Goal: Task Accomplishment & Management: Complete application form

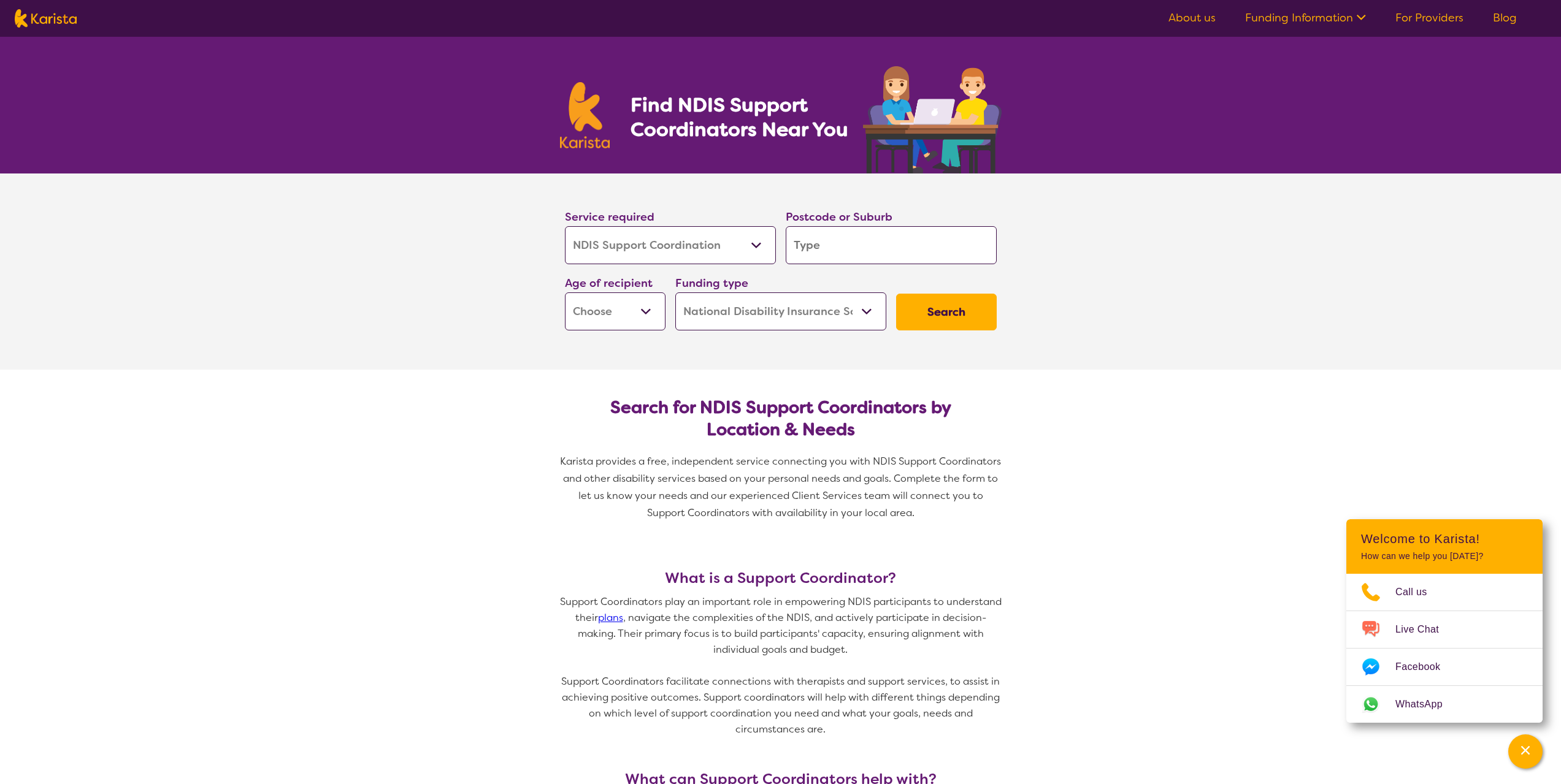
select select "NDIS Support Coordination"
select select "NDIS"
select select "NDIS Support Coordination"
select select "NDIS"
click at [1431, 15] on link "For Providers" at bounding box center [1430, 17] width 68 height 15
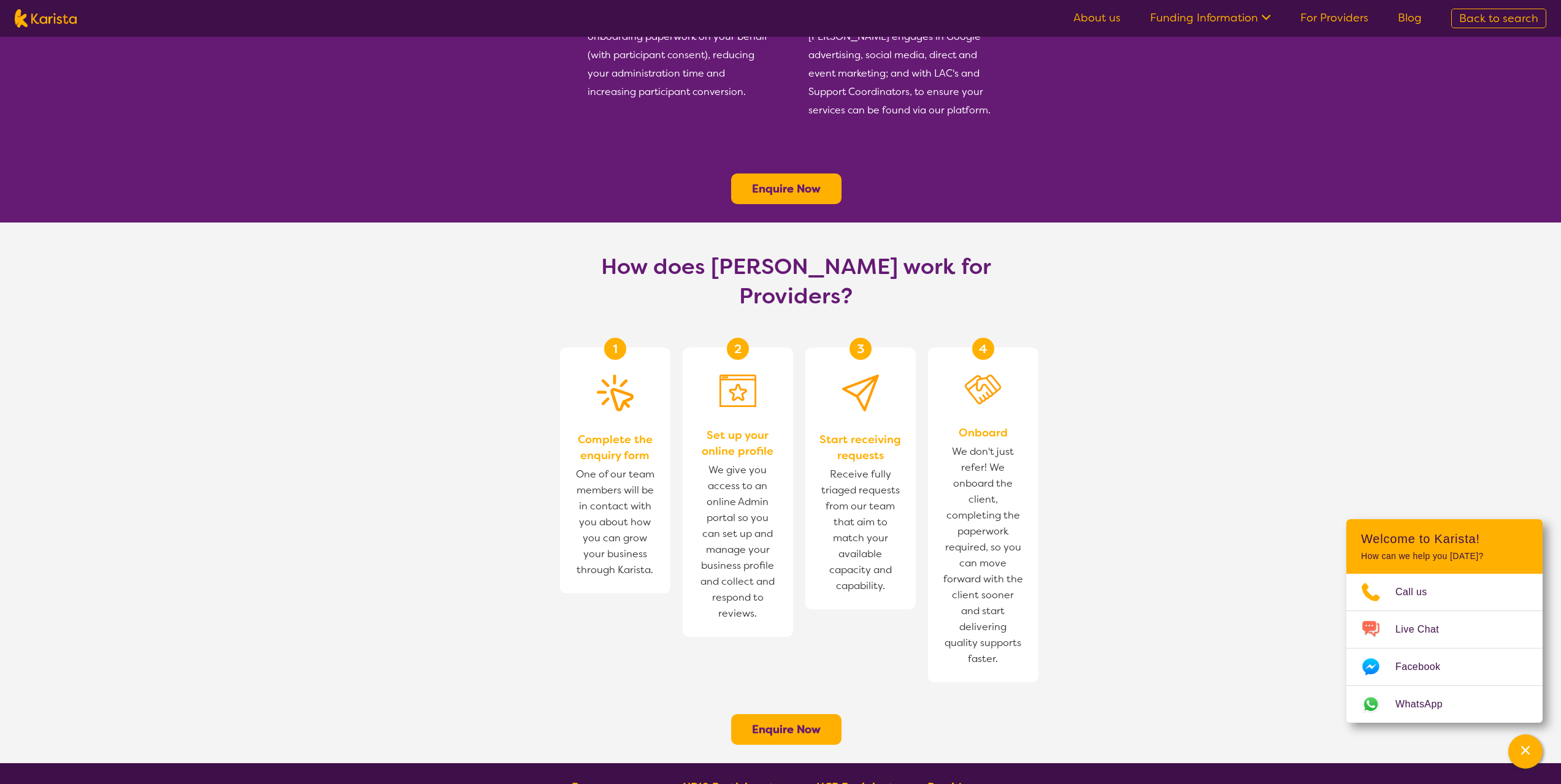
scroll to position [490, 0]
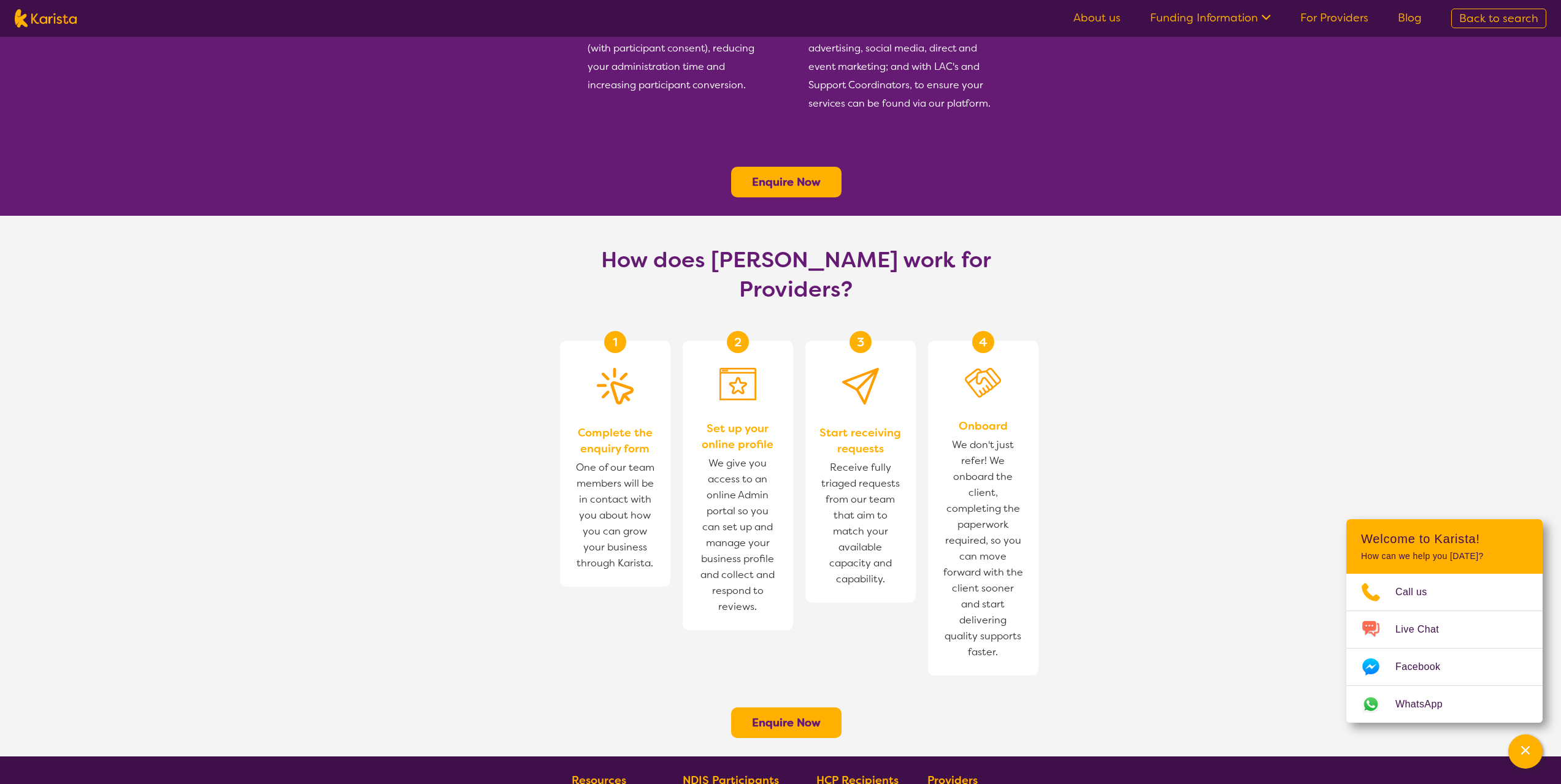
click at [765, 716] on b "Enquire Now" at bounding box center [786, 723] width 68 height 15
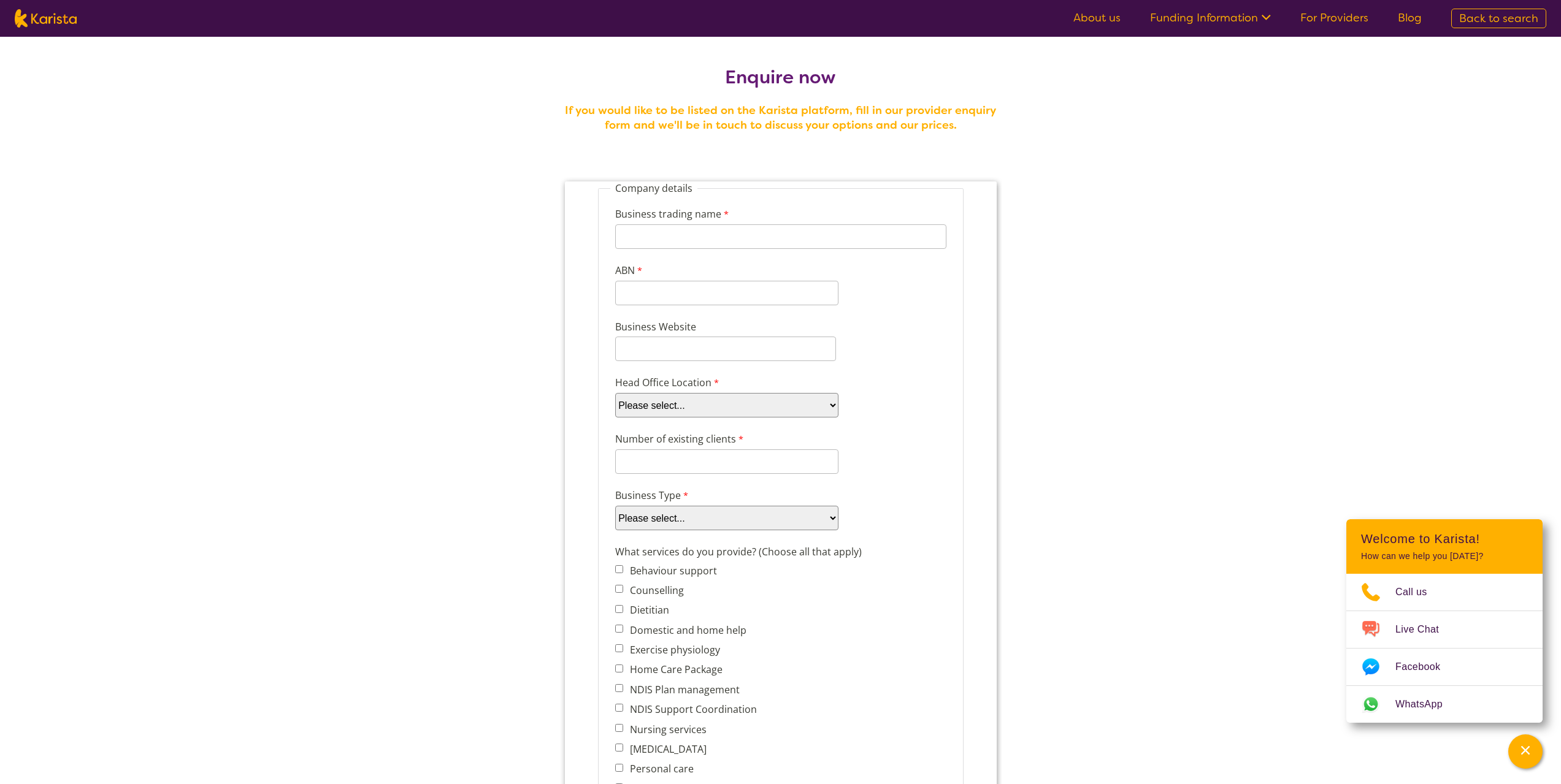
click at [58, 19] on img at bounding box center [46, 19] width 62 height 19
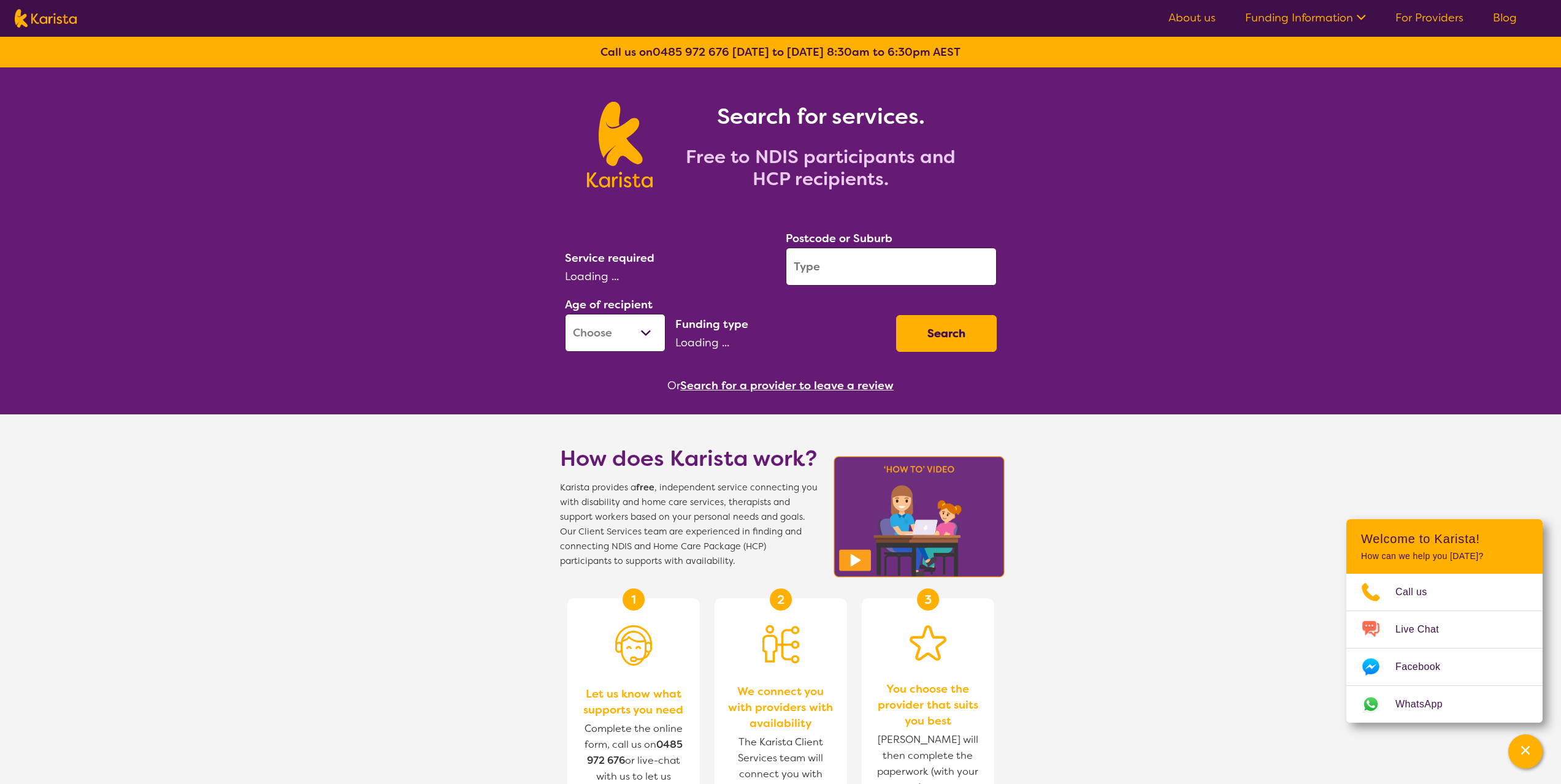
select select "NDIS Support Coordination"
select select "NDIS"
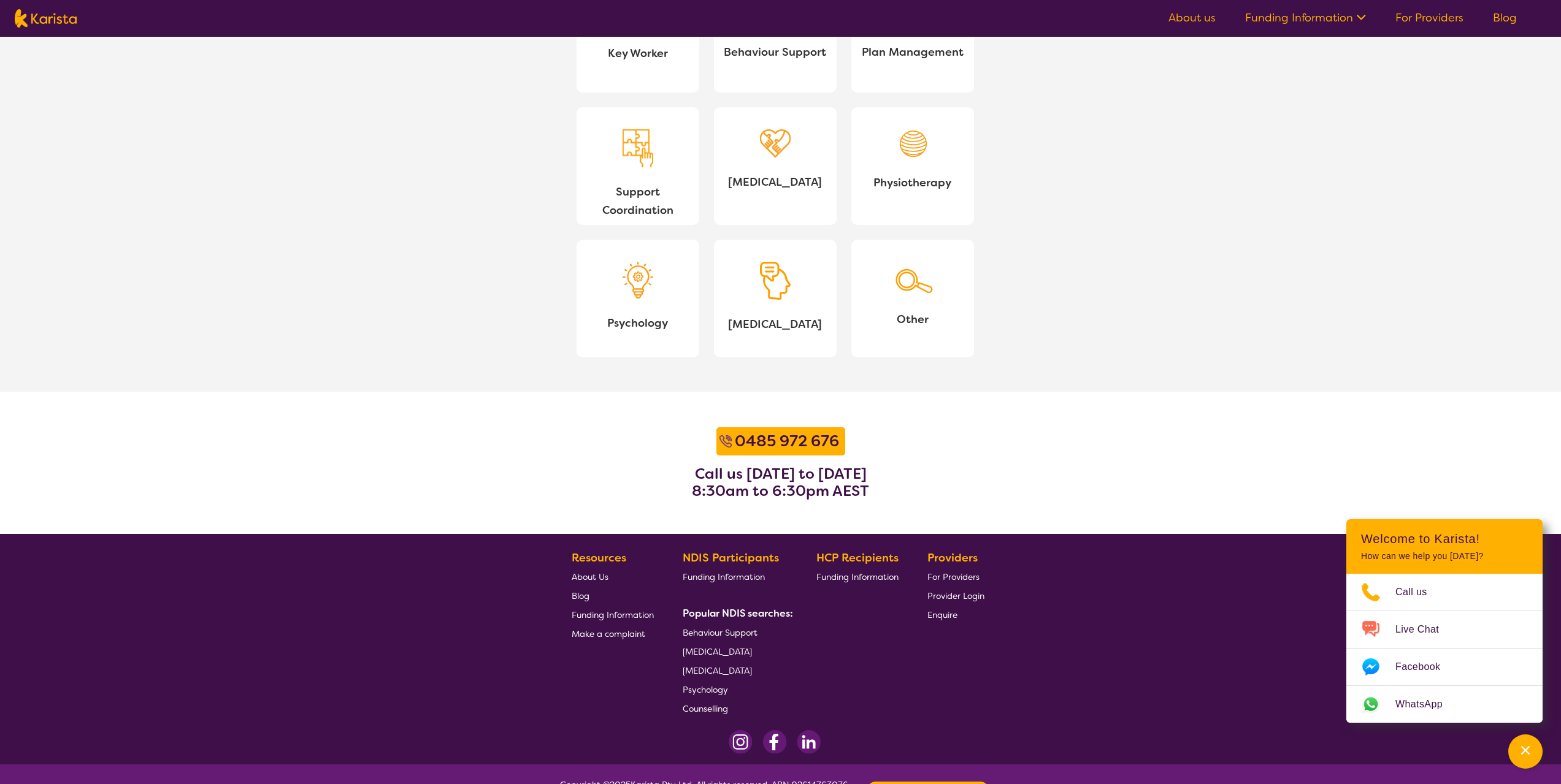
scroll to position [1271, 0]
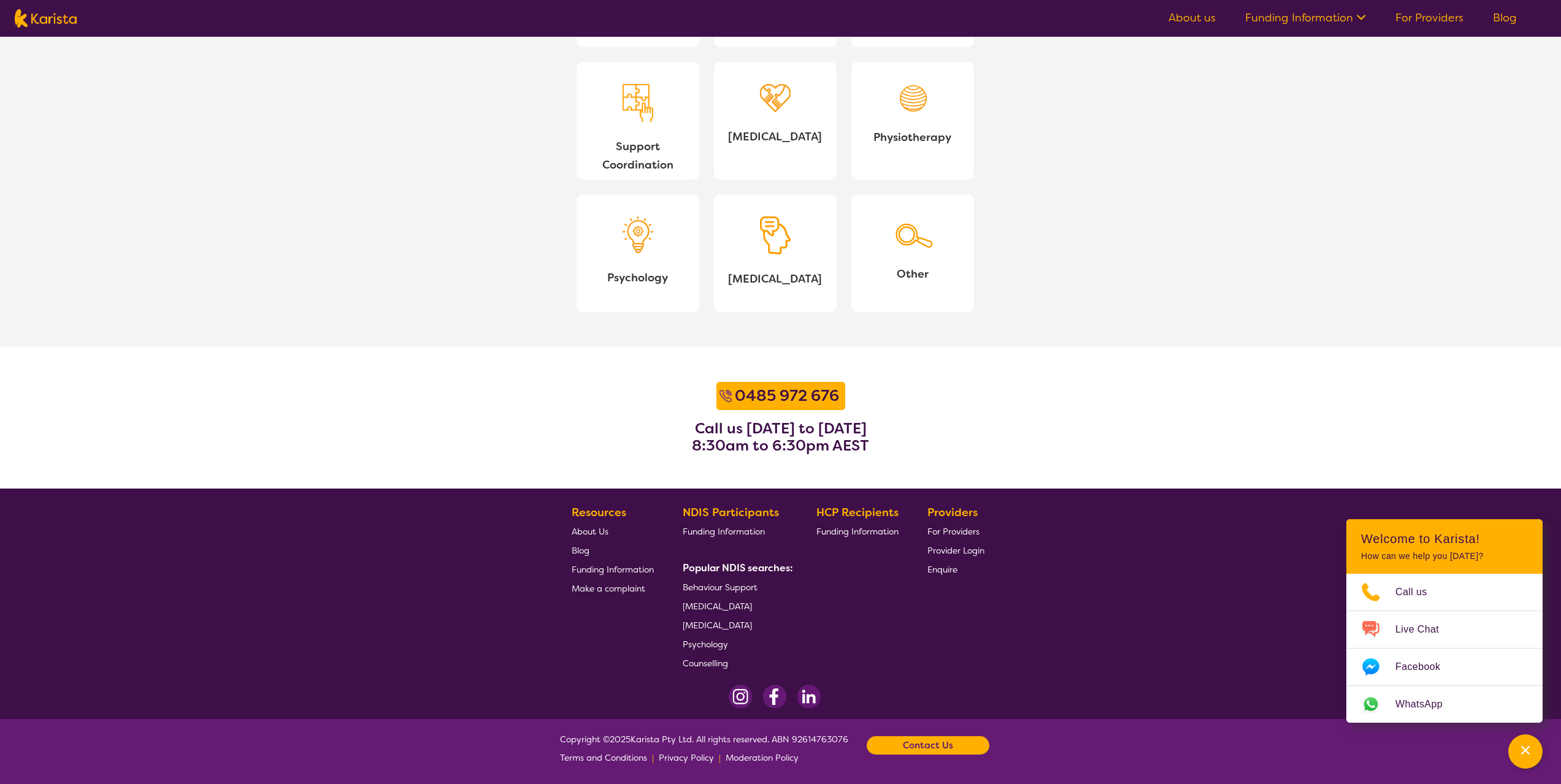
click at [950, 526] on span "For Providers" at bounding box center [953, 531] width 52 height 11
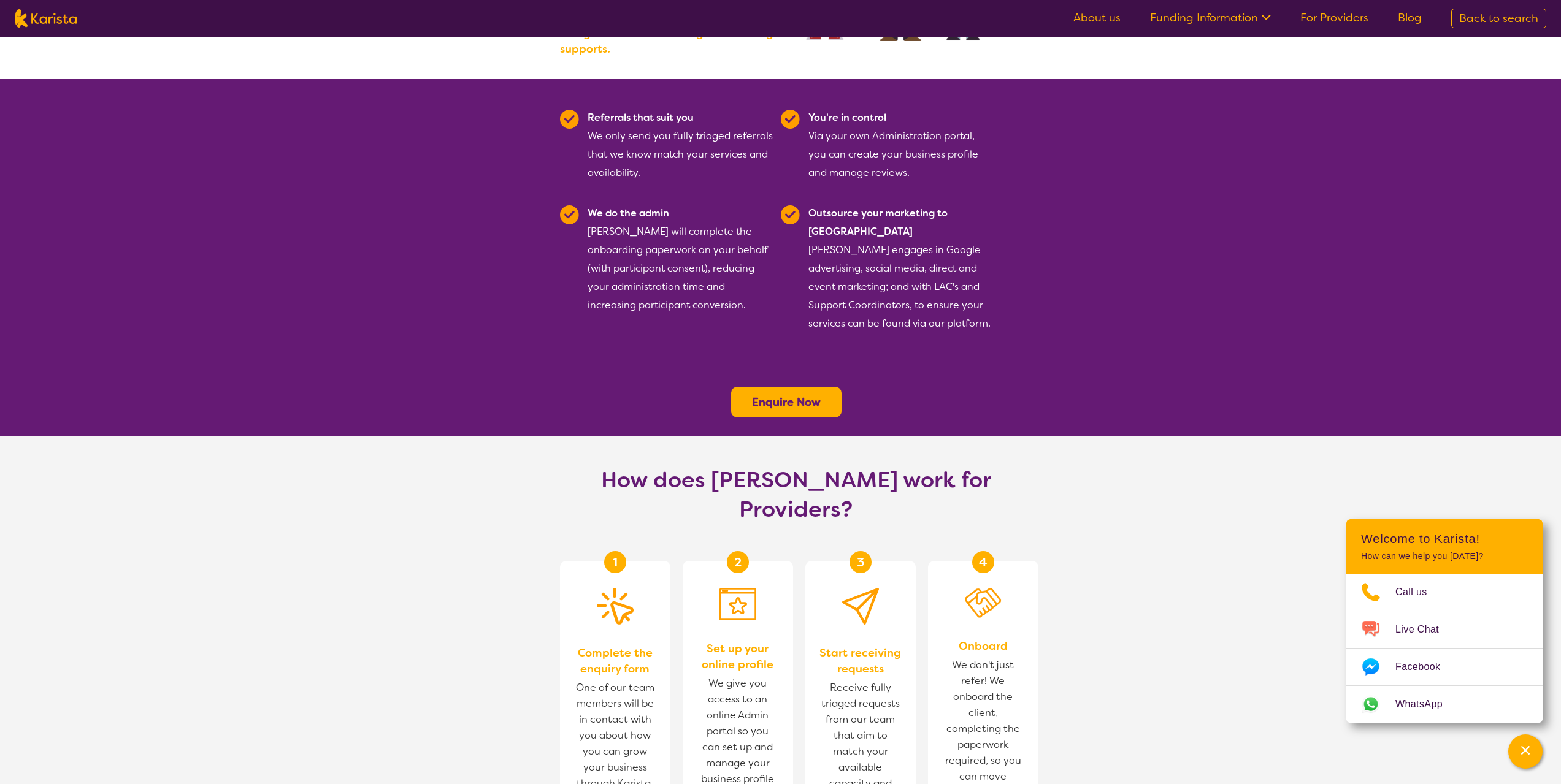
scroll to position [143, 0]
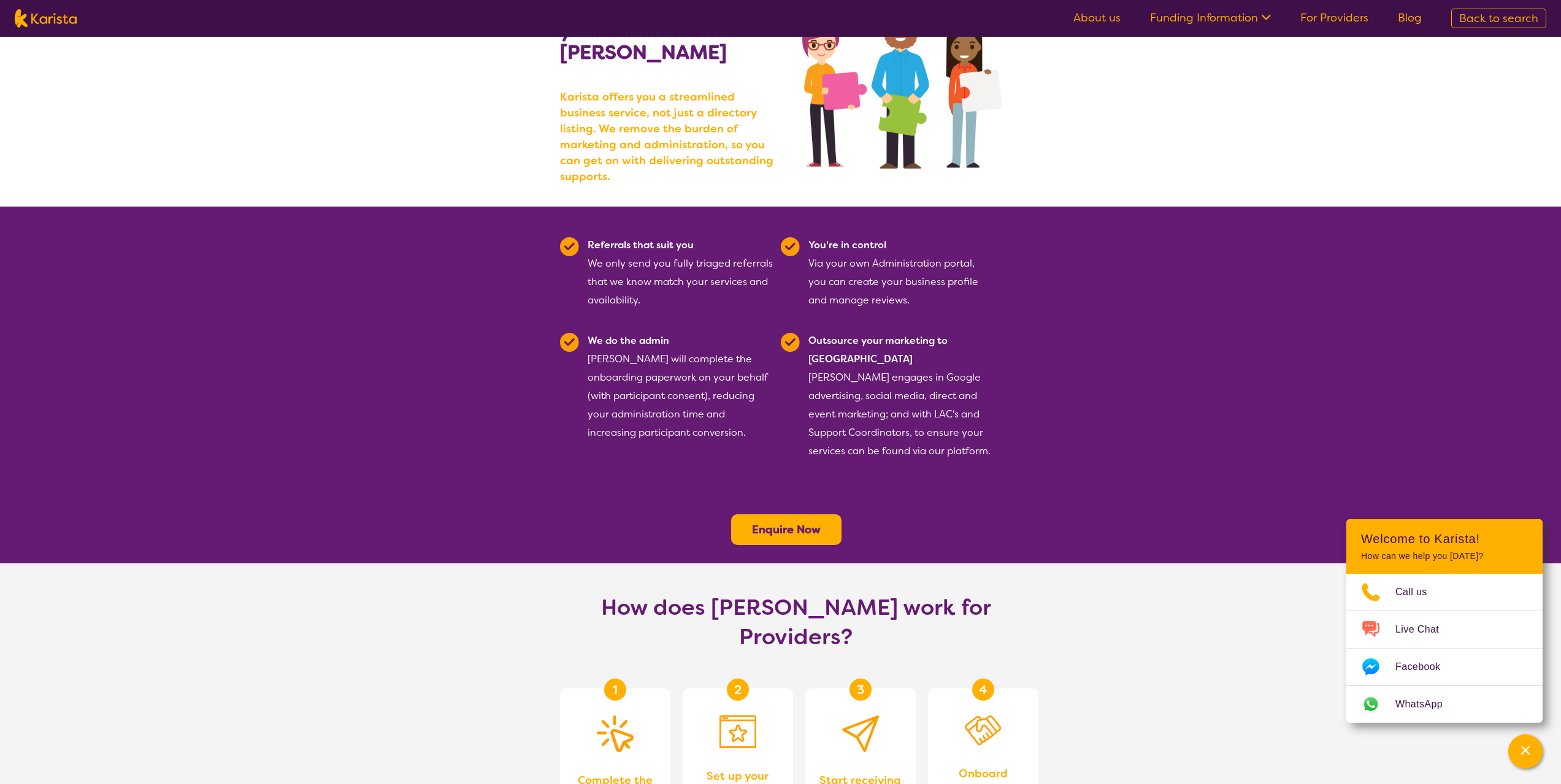
click at [784, 522] on b "Enquire Now" at bounding box center [786, 529] width 68 height 15
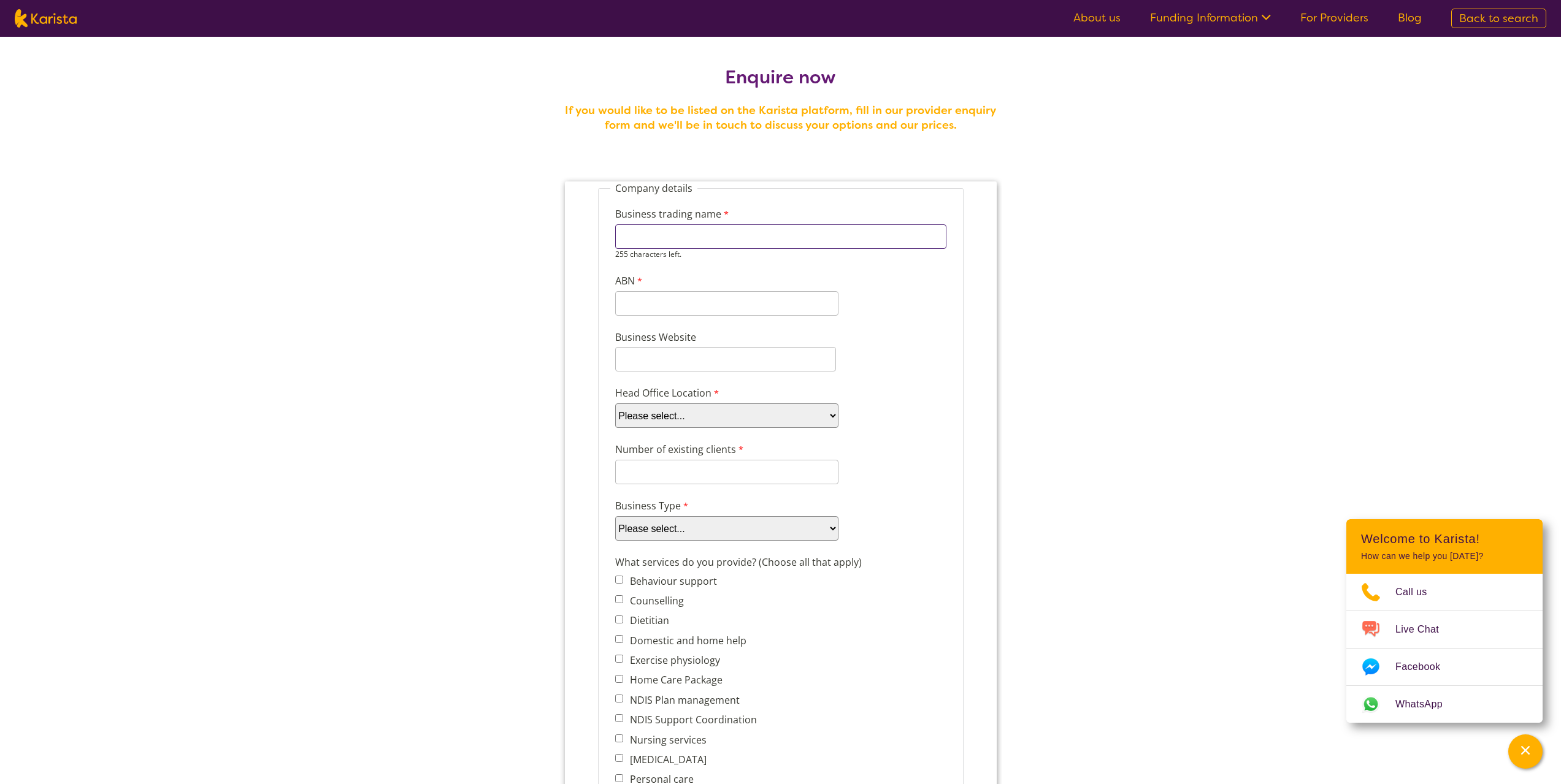
click at [673, 236] on input "Business trading name" at bounding box center [780, 237] width 331 height 25
type input "CambemCate"
click at [676, 301] on input "ABN" at bounding box center [726, 304] width 223 height 25
paste input "33 478 653"
type input "33 478 653"
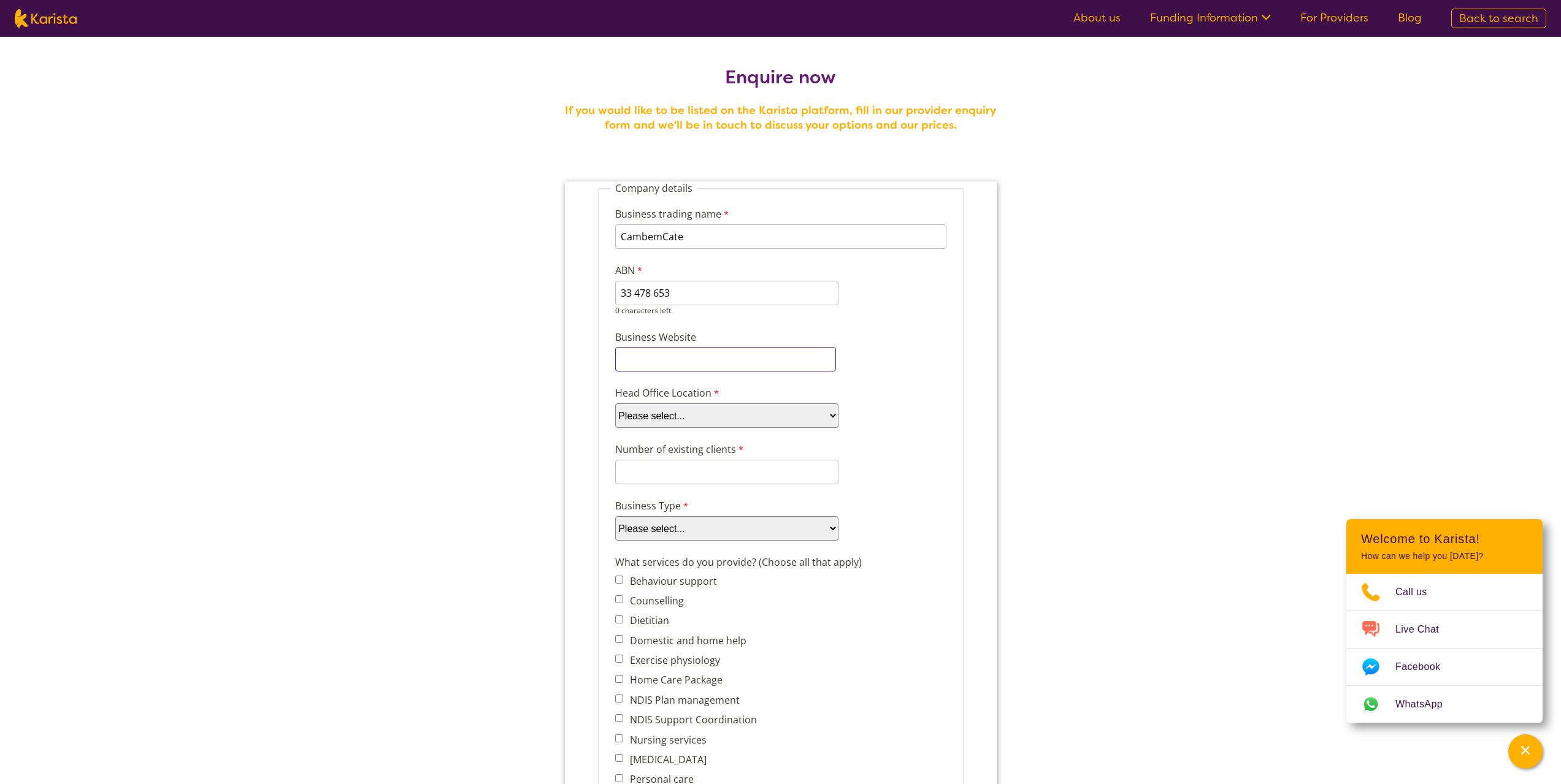
click at [691, 368] on fieldset "Company details Business trading name CambemCate 245 characters left. ABN 33 47…" at bounding box center [780, 769] width 365 height 1175
type input "Cabemcare.com.au"
drag, startPoint x: 693, startPoint y: 410, endPoint x: 700, endPoint y: 406, distance: 8.1
click at [693, 410] on select "Please select... ACT NSW NT QLD SA TAS VIC WA" at bounding box center [726, 406] width 223 height 25
select select "tfa_95"
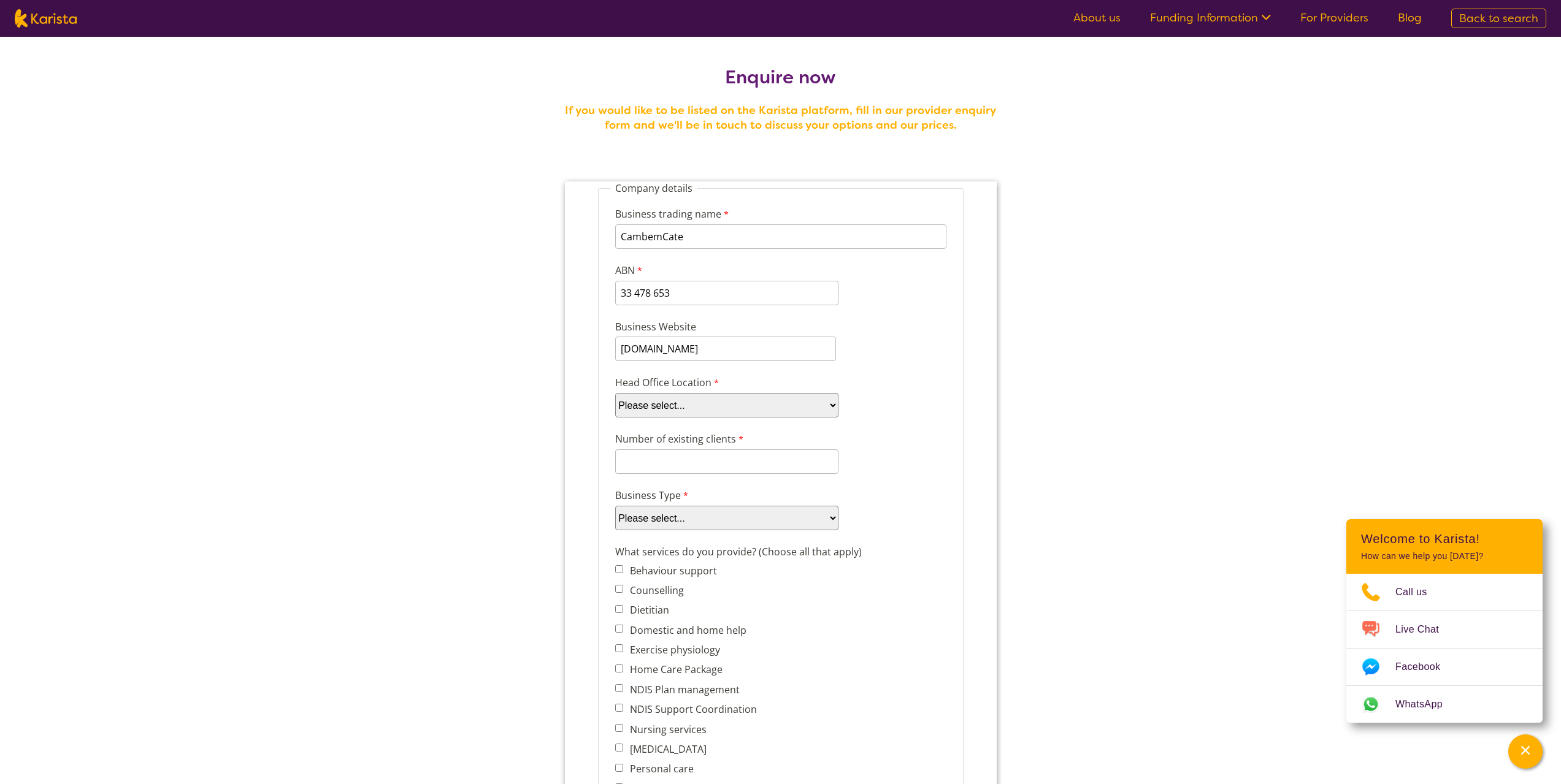
click at [615, 393] on select "Please select... ACT NSW NT QLD SA TAS VIC WA" at bounding box center [726, 406] width 223 height 25
click at [667, 465] on input "Number of existing clients" at bounding box center [726, 462] width 223 height 25
type input "28"
click at [687, 528] on select "Please select... Company Individual/Sole Trader Other (please specify)" at bounding box center [726, 518] width 223 height 25
select select "tfa_87"
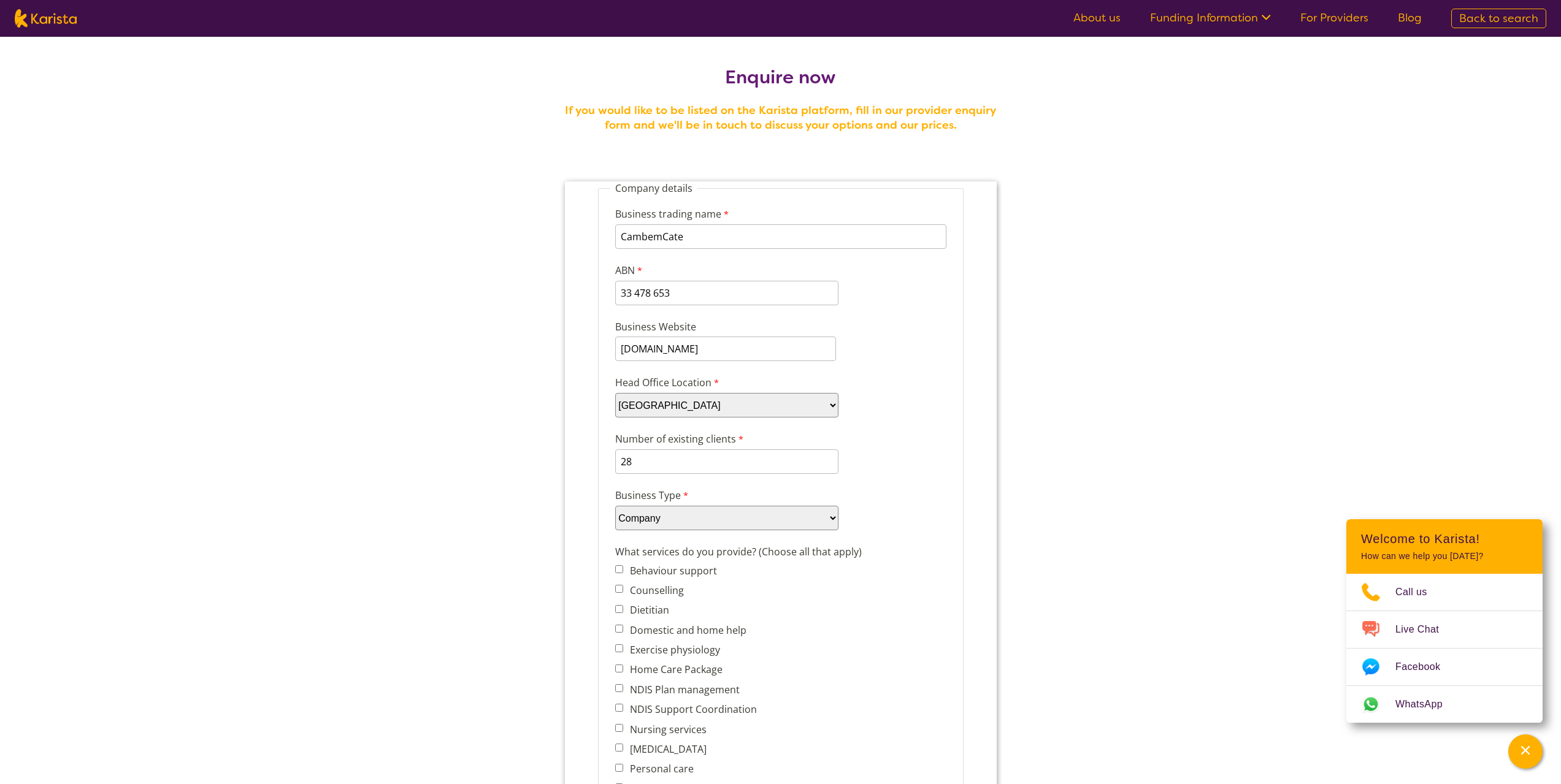
click at [615, 506] on select "Please select... Company Individual/Sole Trader Other (please specify)" at bounding box center [726, 518] width 223 height 25
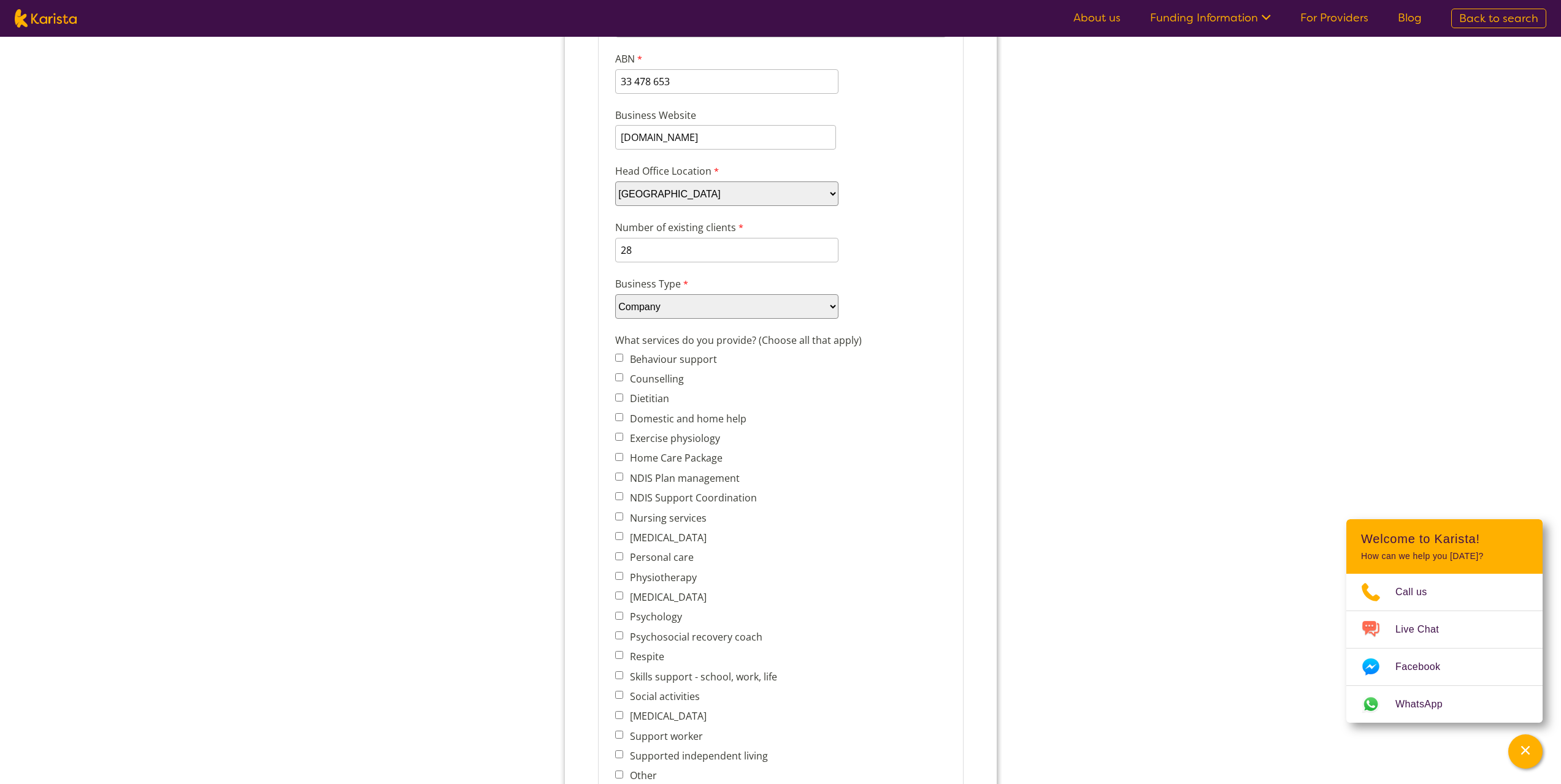
scroll to position [246, 0]
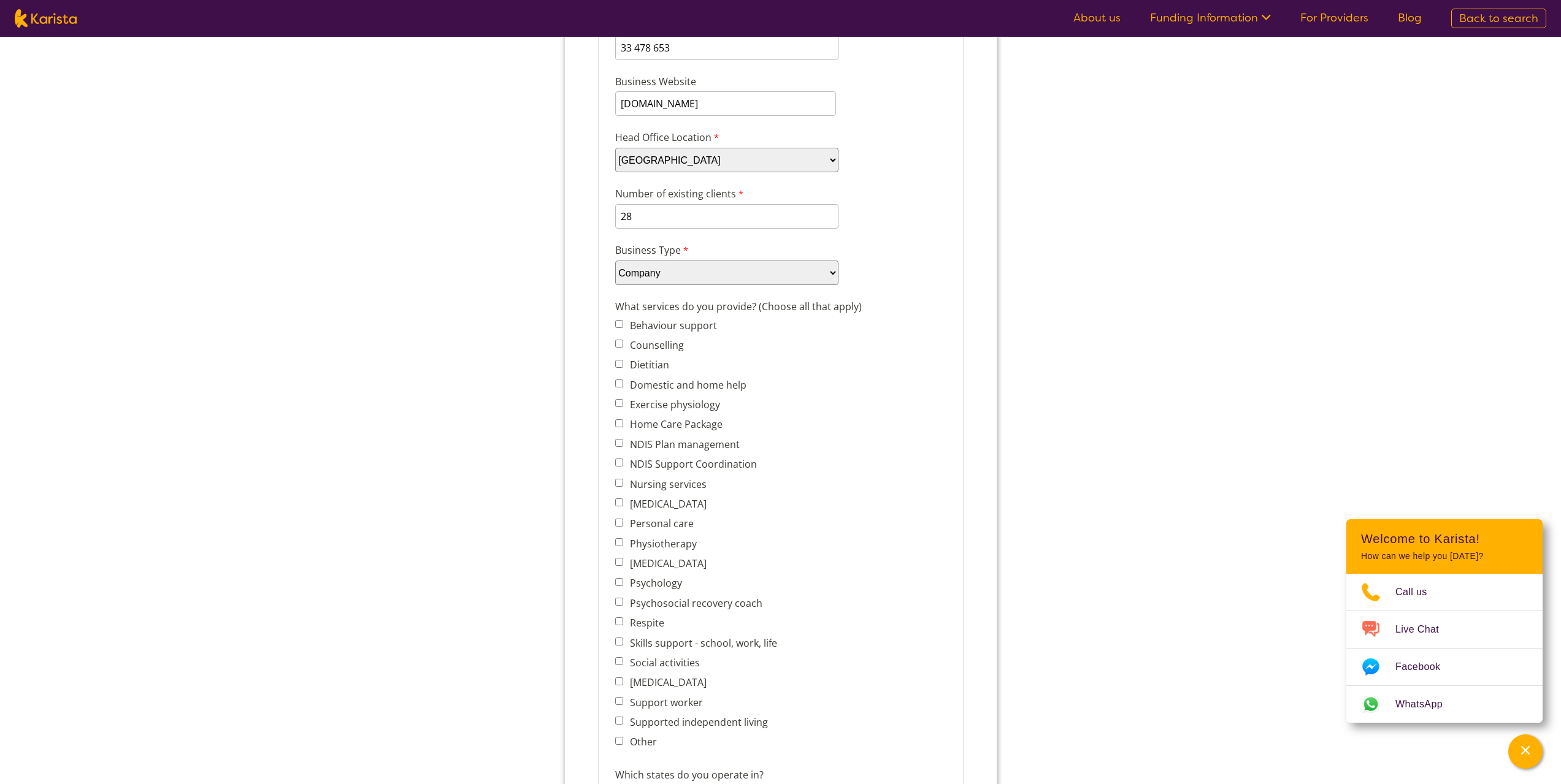
click at [620, 464] on input "NDIS Support Coordination" at bounding box center [619, 462] width 8 height 8
checkbox input "true"
click at [619, 601] on input "Psychosocial recovery coach" at bounding box center [619, 601] width 8 height 8
checkbox input "true"
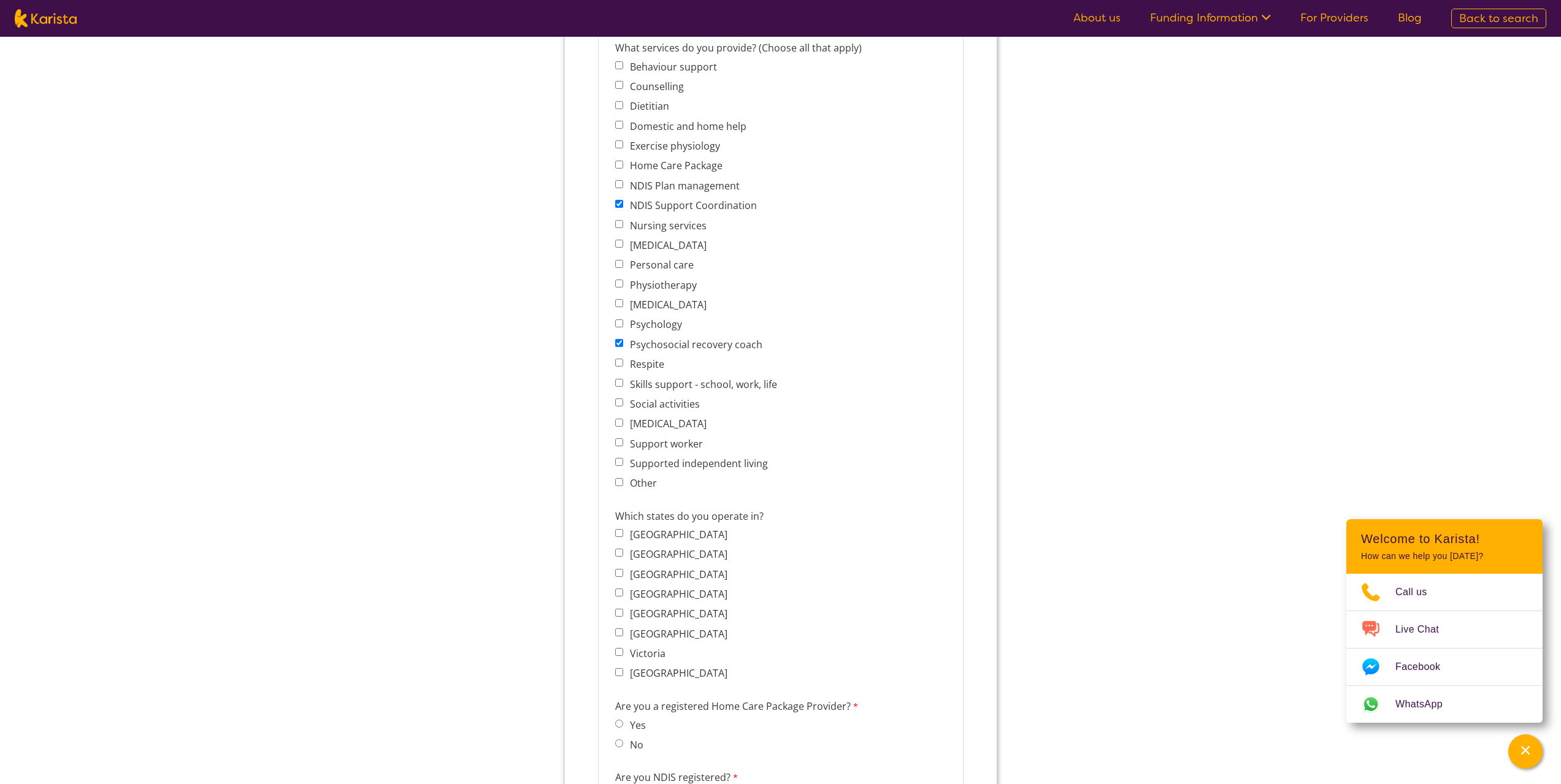
scroll to position [613, 0]
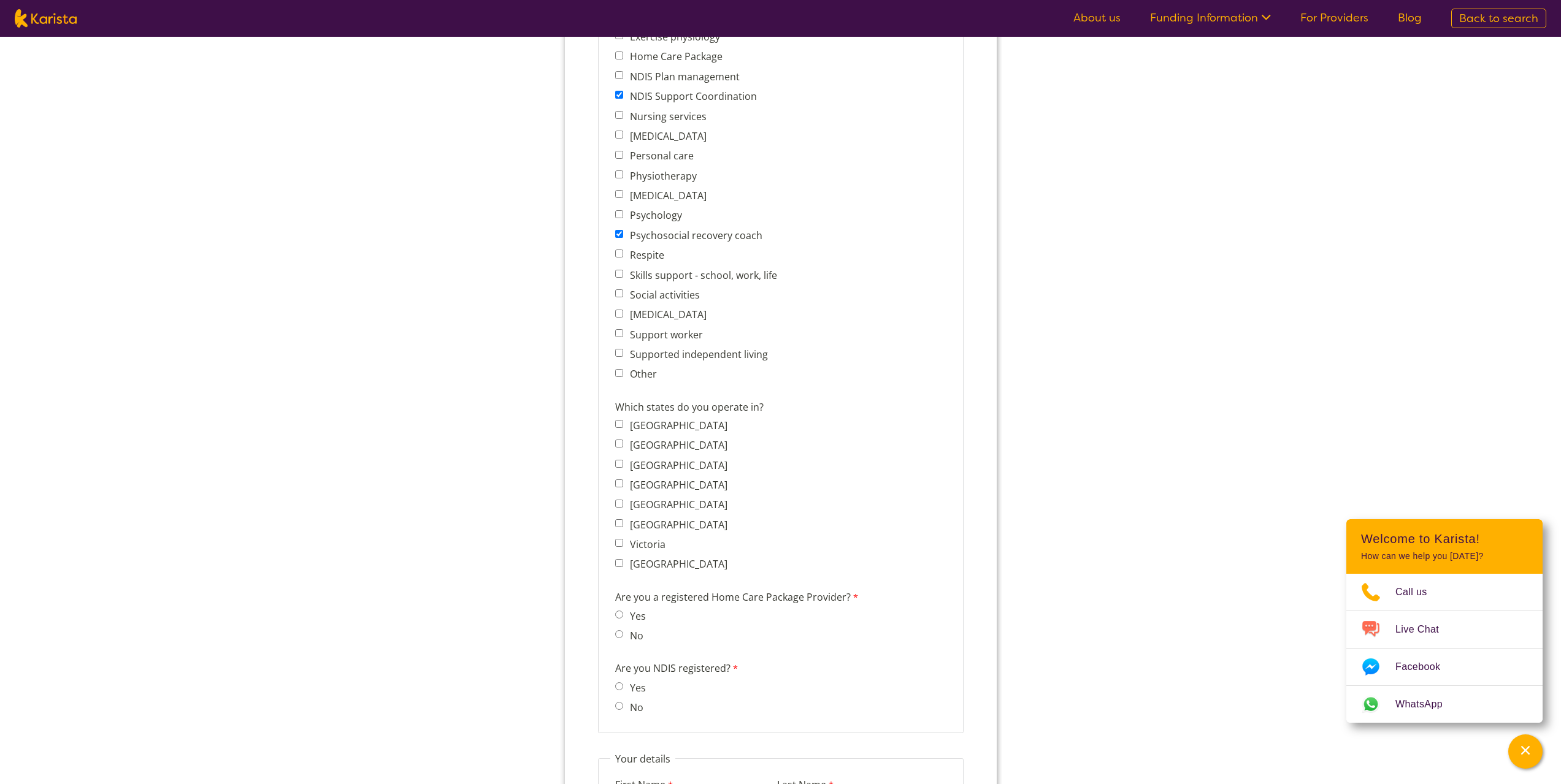
click at [617, 423] on input "[GEOGRAPHIC_DATA]" at bounding box center [619, 423] width 8 height 8
checkbox input "true"
click at [617, 444] on input "[GEOGRAPHIC_DATA]" at bounding box center [619, 444] width 8 height 8
checkbox input "true"
click at [620, 469] on span "[GEOGRAPHIC_DATA]" at bounding box center [674, 465] width 119 height 17
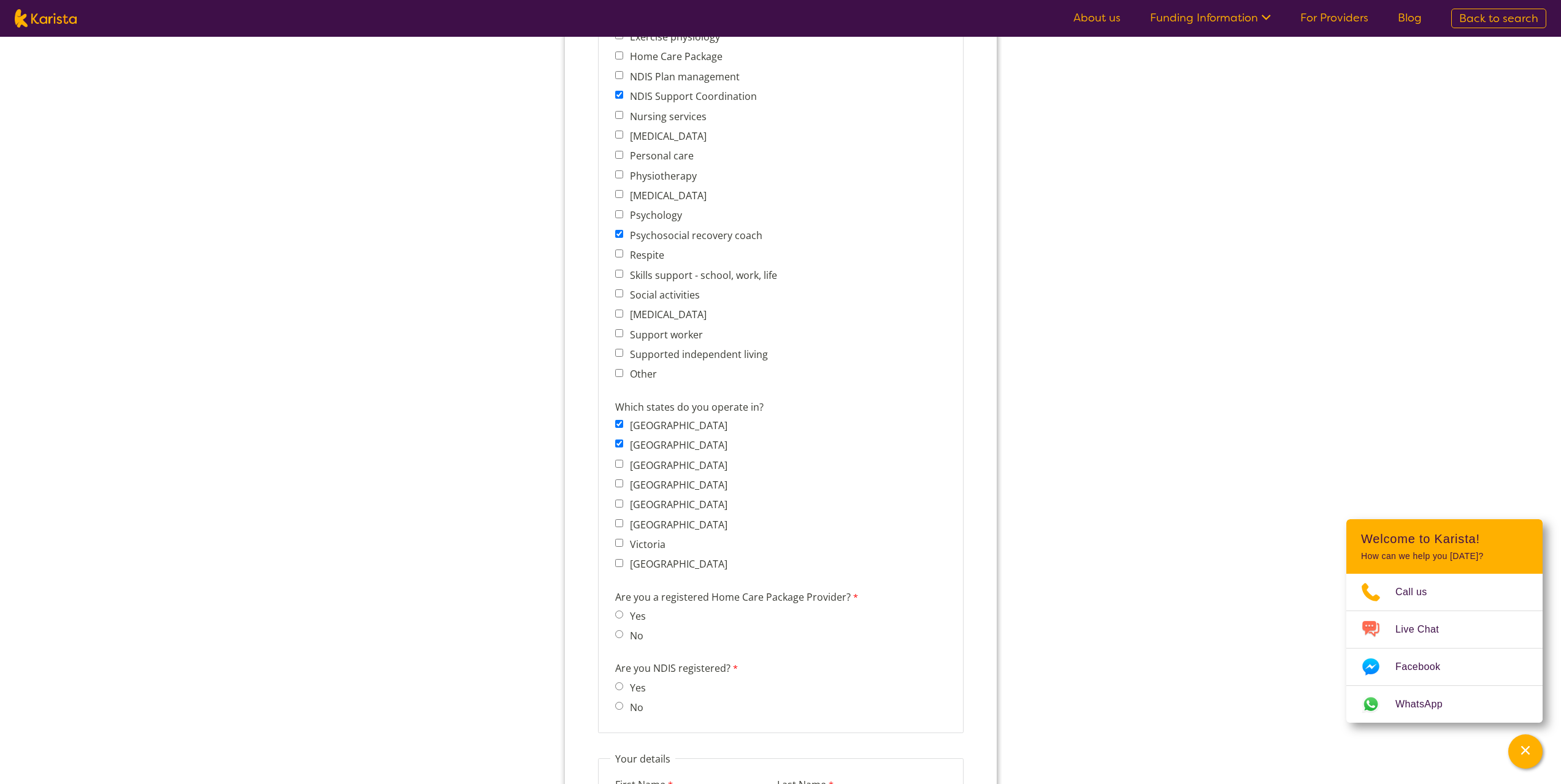
click at [620, 464] on input "[GEOGRAPHIC_DATA]" at bounding box center [619, 464] width 8 height 8
checkbox input "true"
click at [617, 477] on span "[GEOGRAPHIC_DATA]" at bounding box center [674, 485] width 119 height 17
click at [620, 484] on input "[GEOGRAPHIC_DATA]" at bounding box center [619, 483] width 8 height 8
checkbox input "true"
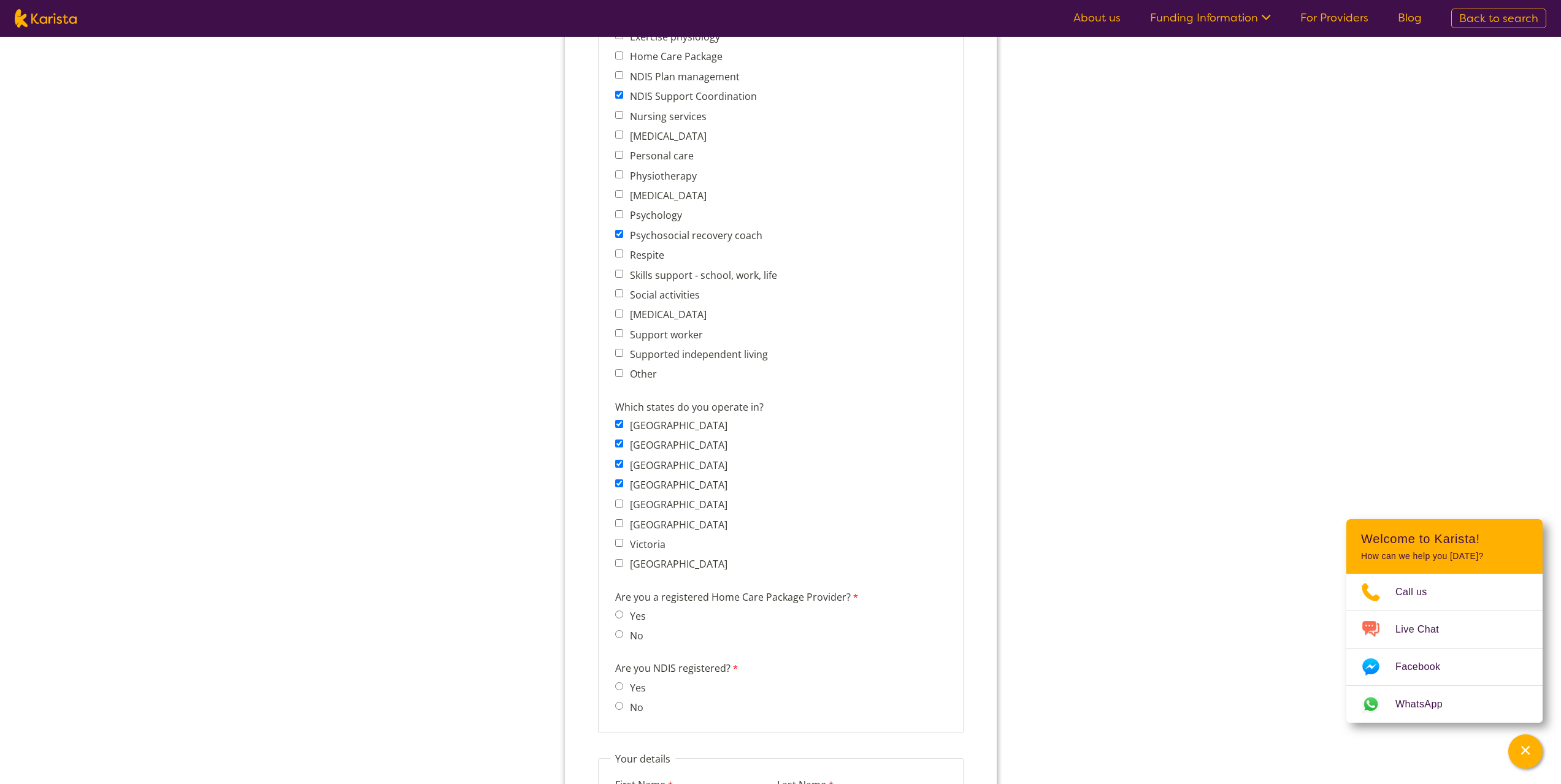
click at [617, 507] on input "[GEOGRAPHIC_DATA]" at bounding box center [619, 504] width 8 height 8
checkbox input "true"
click at [620, 524] on input "[GEOGRAPHIC_DATA]" at bounding box center [619, 523] width 8 height 8
checkbox input "true"
click at [620, 542] on input "Victoria" at bounding box center [619, 542] width 8 height 8
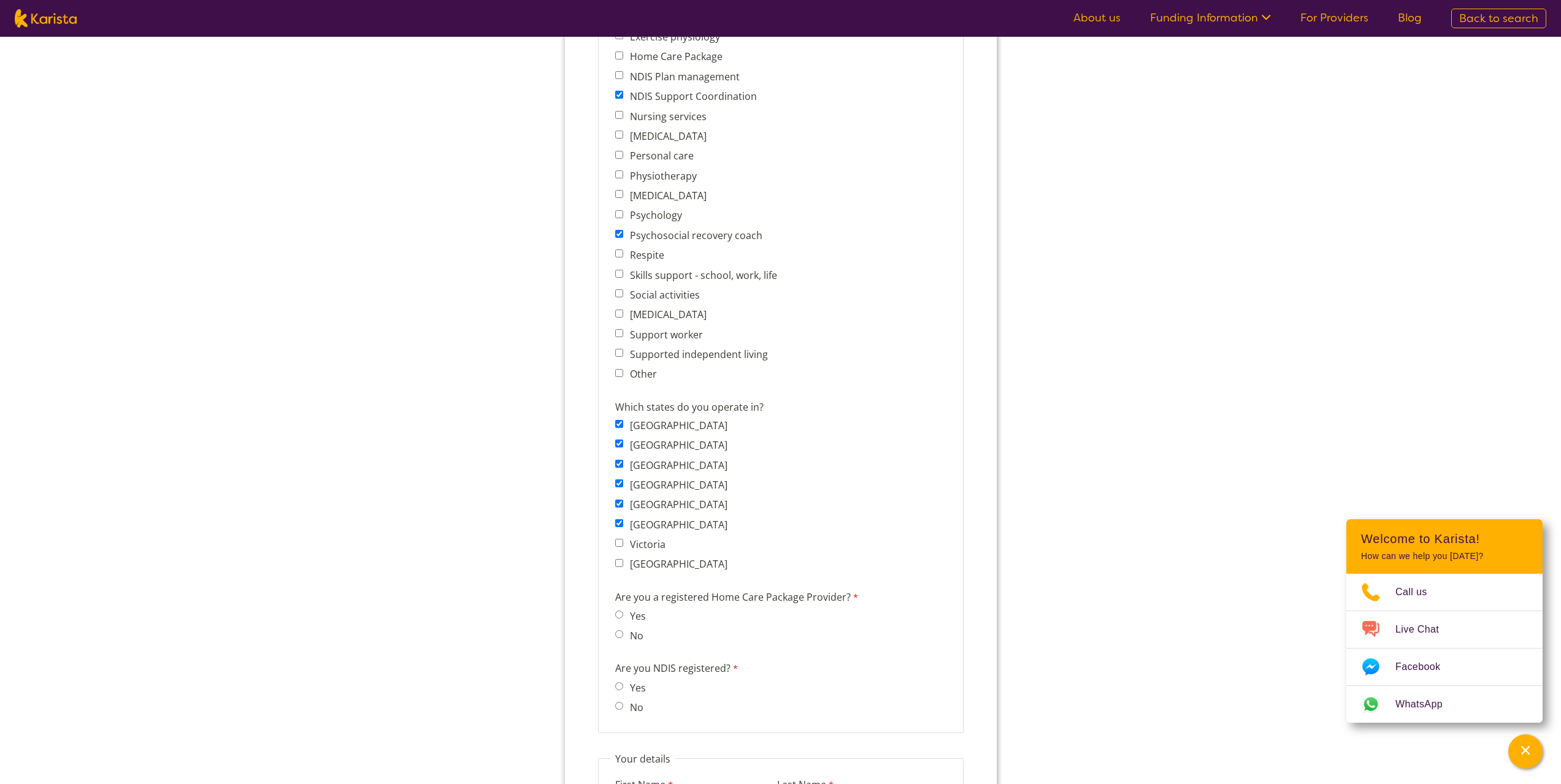
checkbox input "true"
click at [618, 562] on input "[GEOGRAPHIC_DATA]" at bounding box center [619, 563] width 8 height 8
checkbox input "true"
click at [617, 633] on input "No" at bounding box center [619, 634] width 8 height 8
radio input "true"
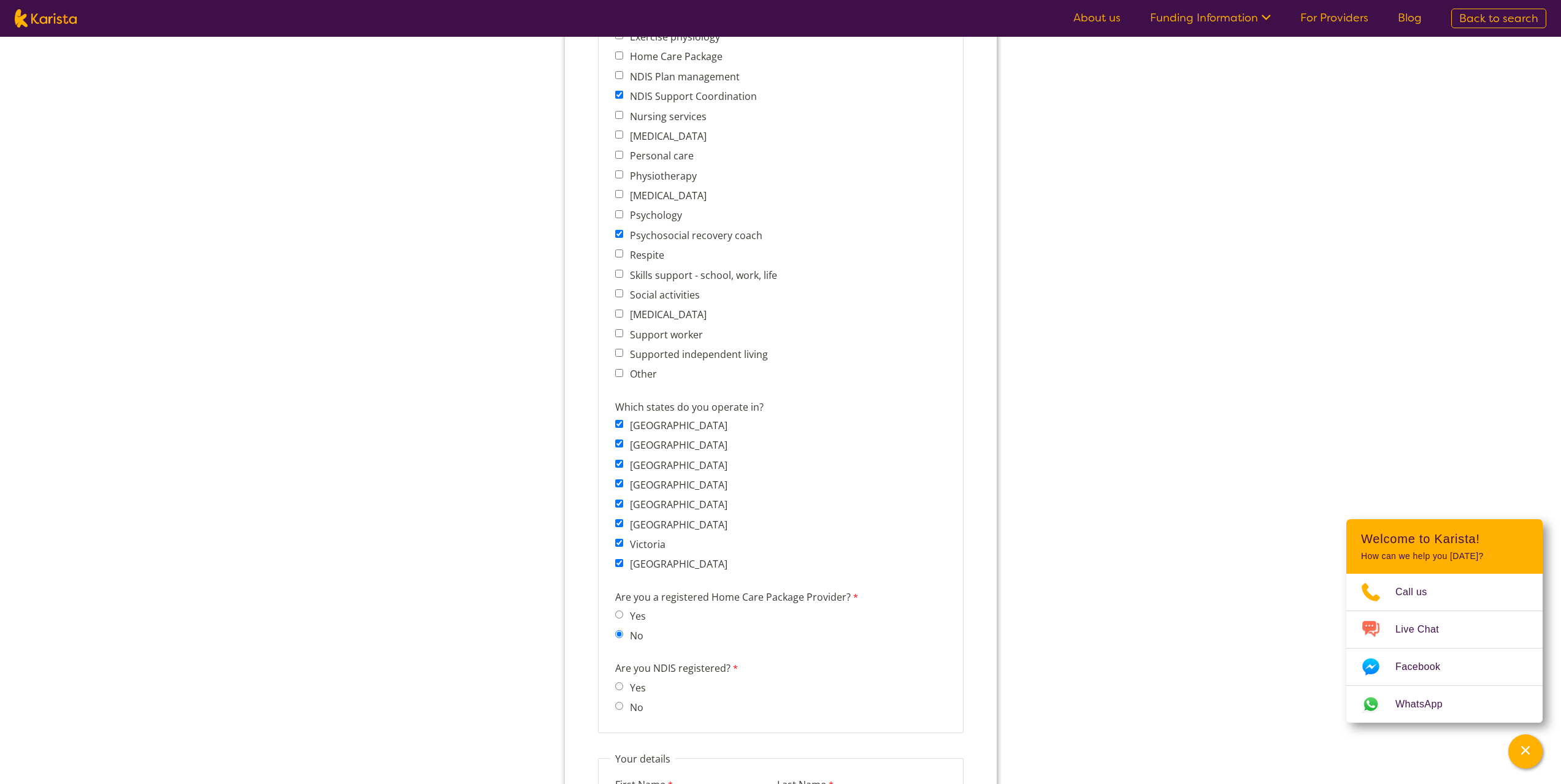
click at [617, 689] on input "Yes" at bounding box center [619, 686] width 8 height 8
radio input "true"
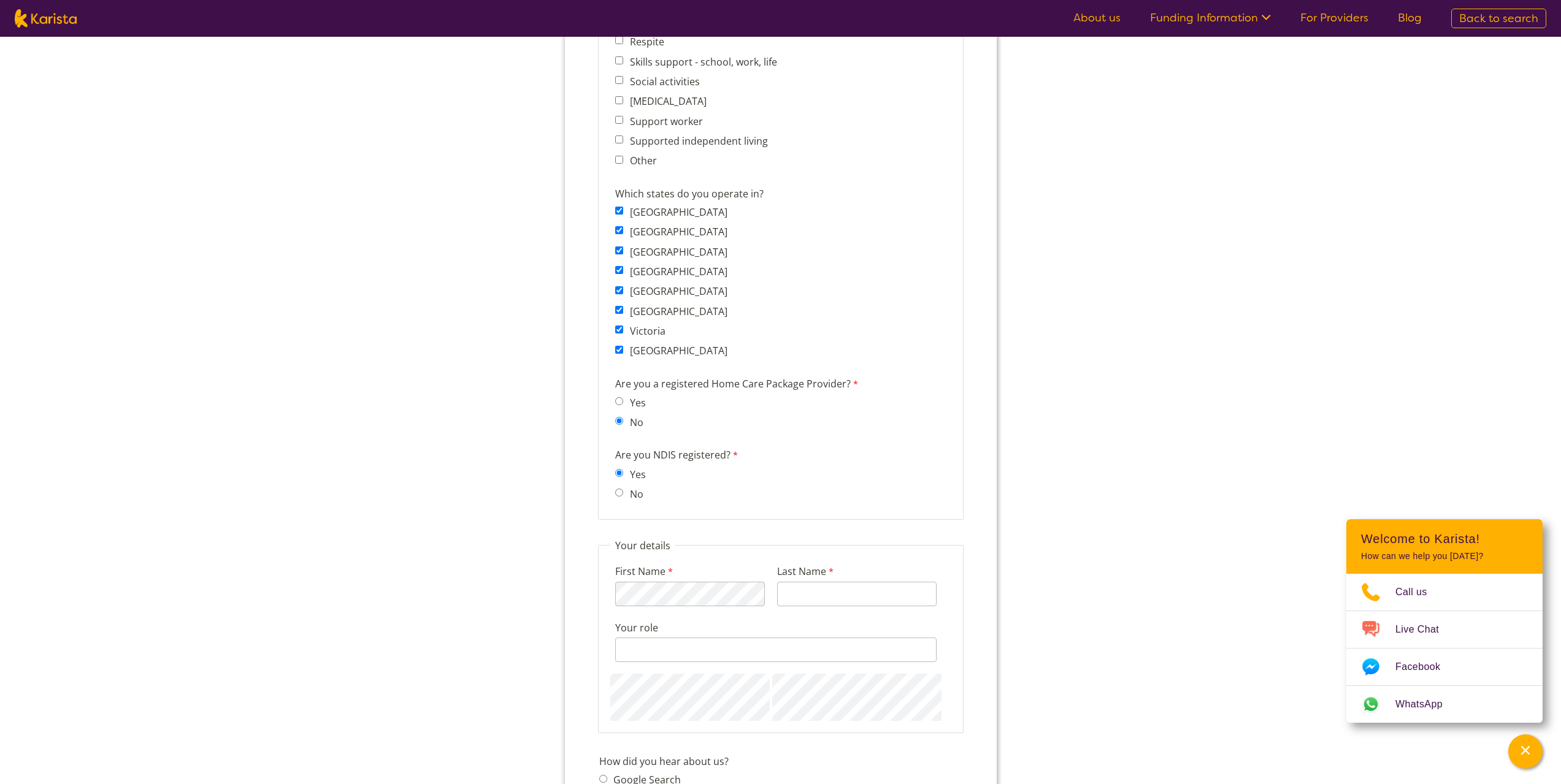
scroll to position [859, 0]
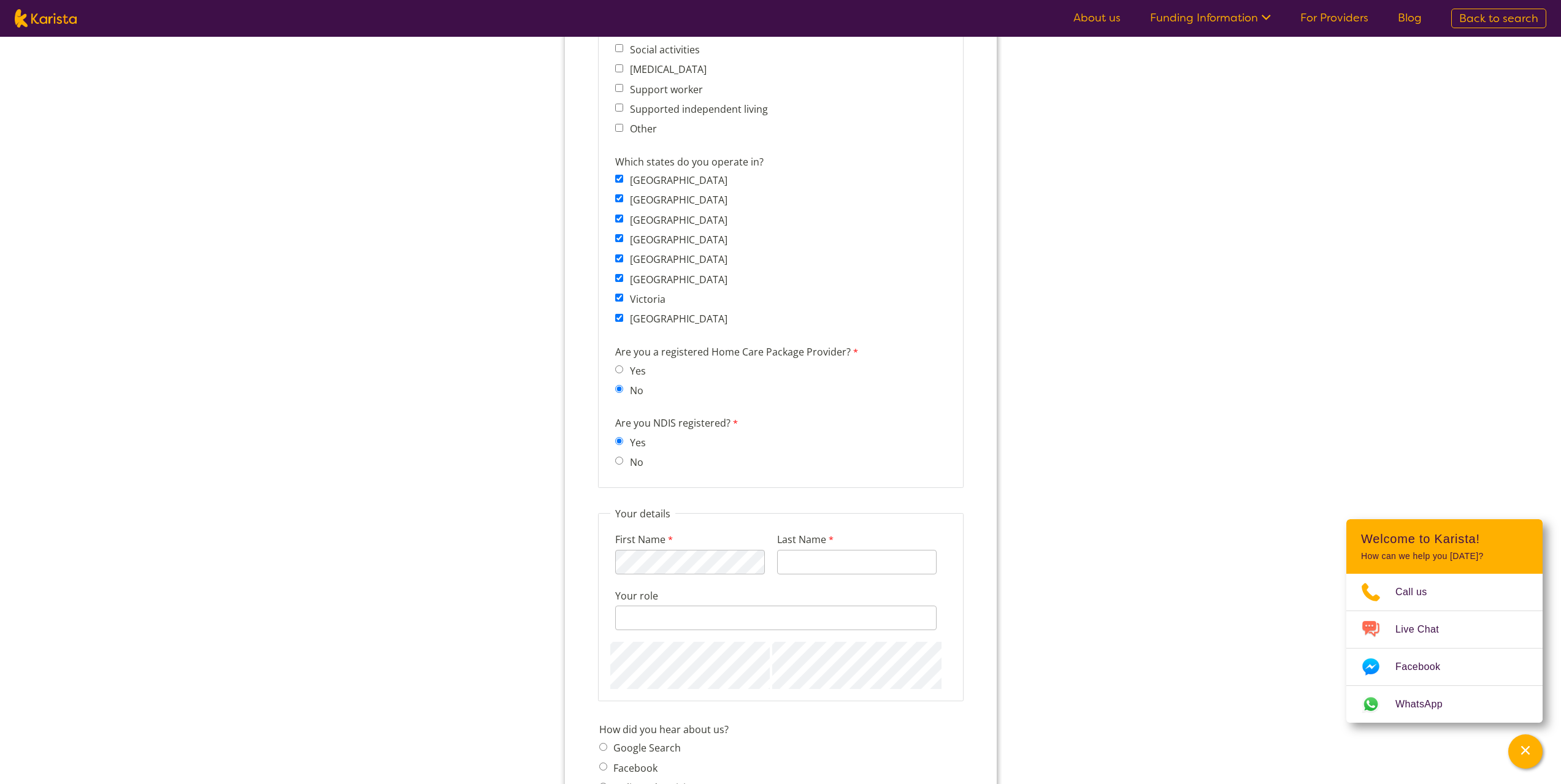
click at [620, 461] on input "No" at bounding box center [619, 461] width 8 height 8
radio input "true"
click at [610, 510] on div "Have you completed an audit with no non-conformance? Yes No" at bounding box center [780, 516] width 341 height 62
click at [623, 513] on span "Yes" at bounding box center [634, 514] width 37 height 17
click at [615, 513] on input "Yes" at bounding box center [619, 513] width 8 height 8
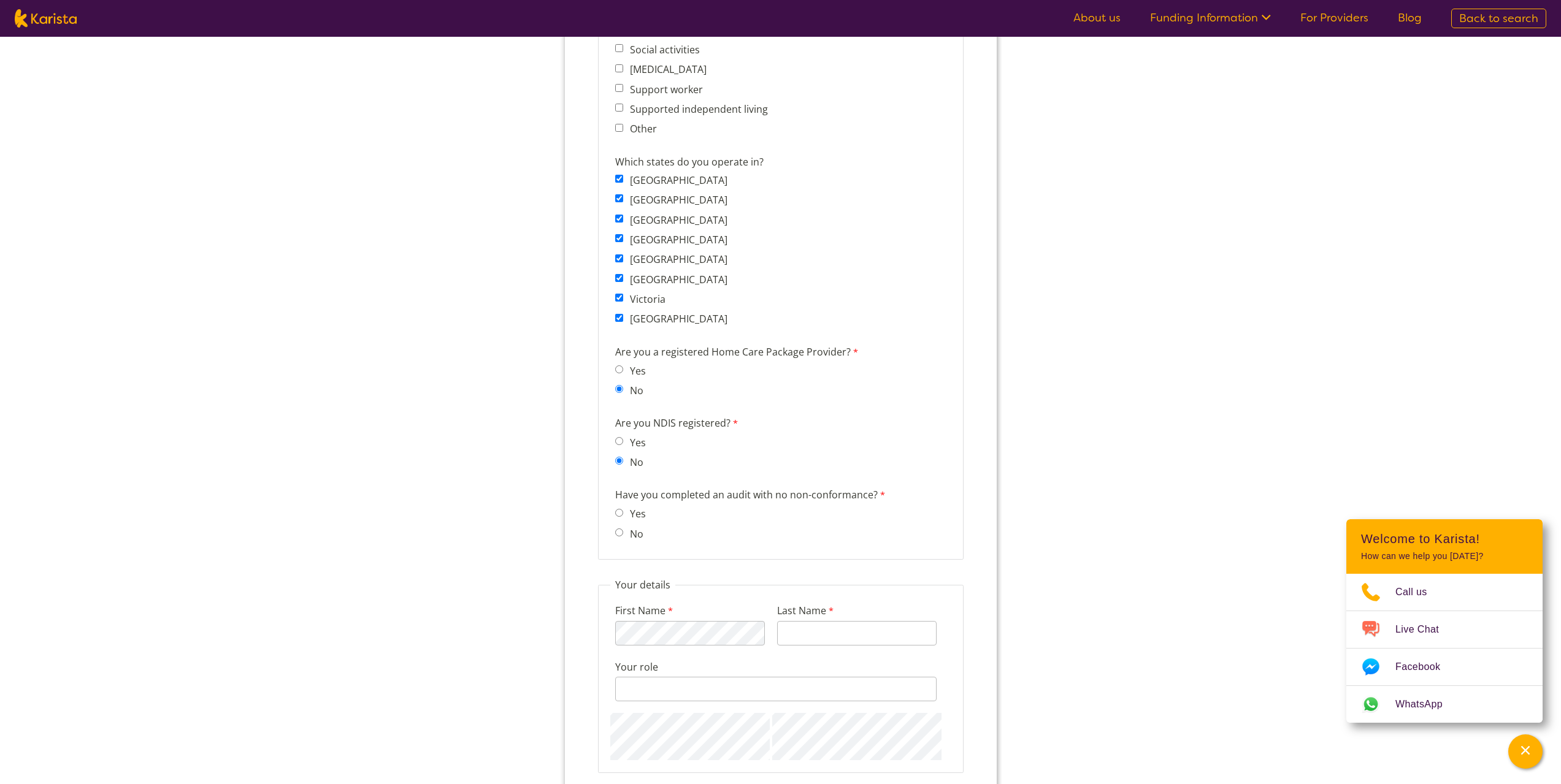
radio input "true"
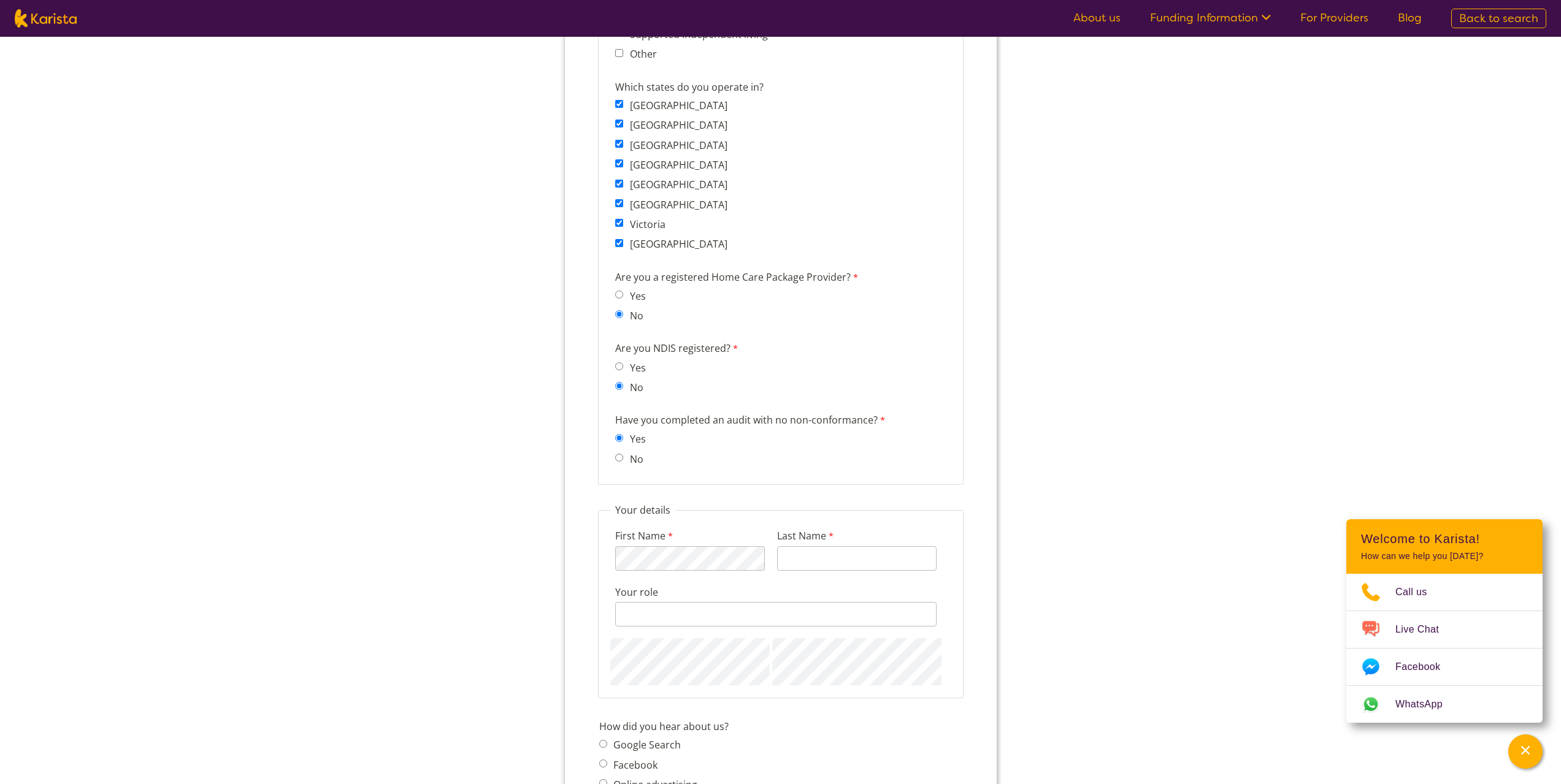
scroll to position [1042, 0]
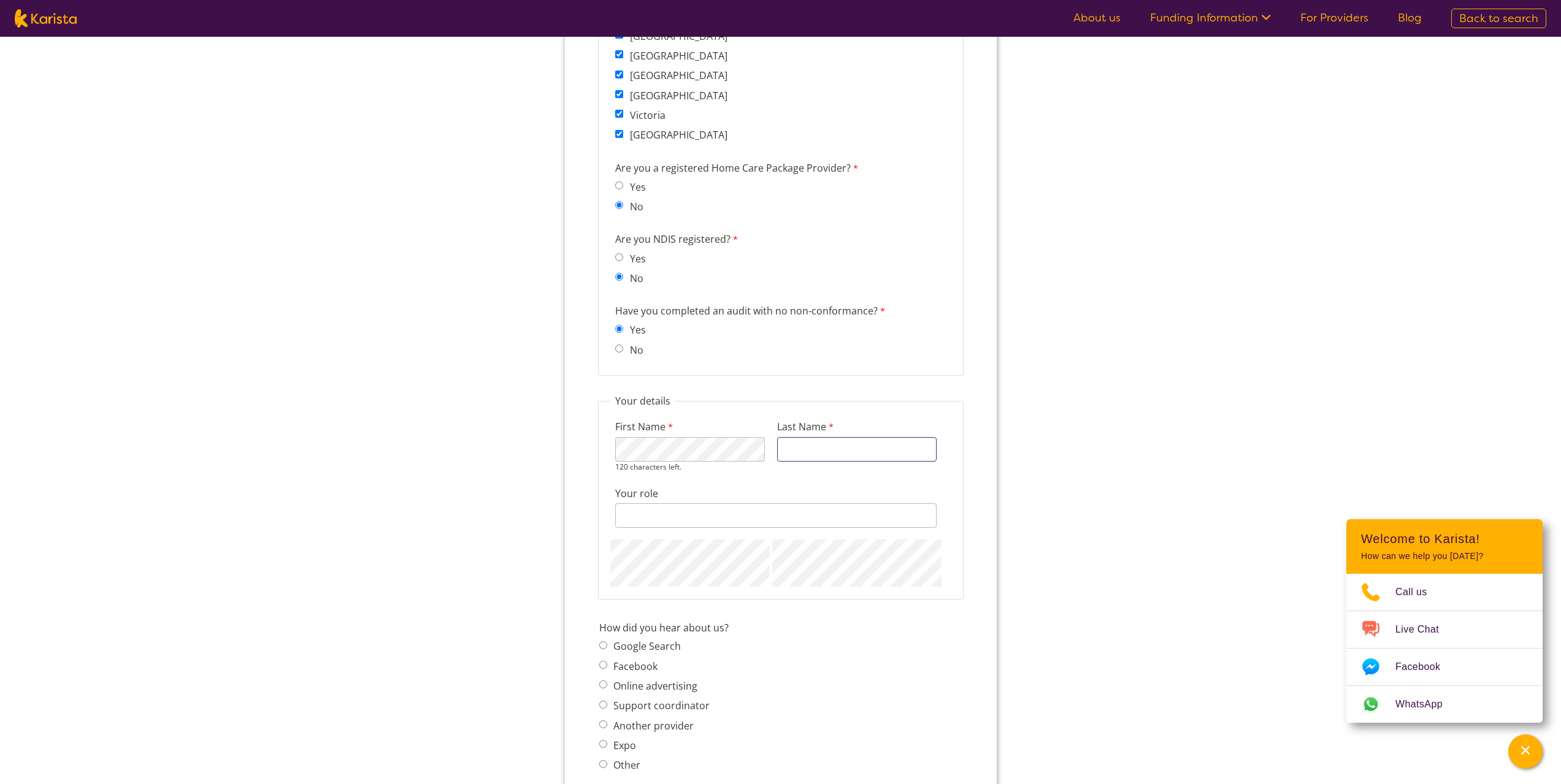
type input "ROWELL"
click at [687, 519] on div "128 characters left." at bounding box center [775, 510] width 321 height 35
type input "Support Coordinator"
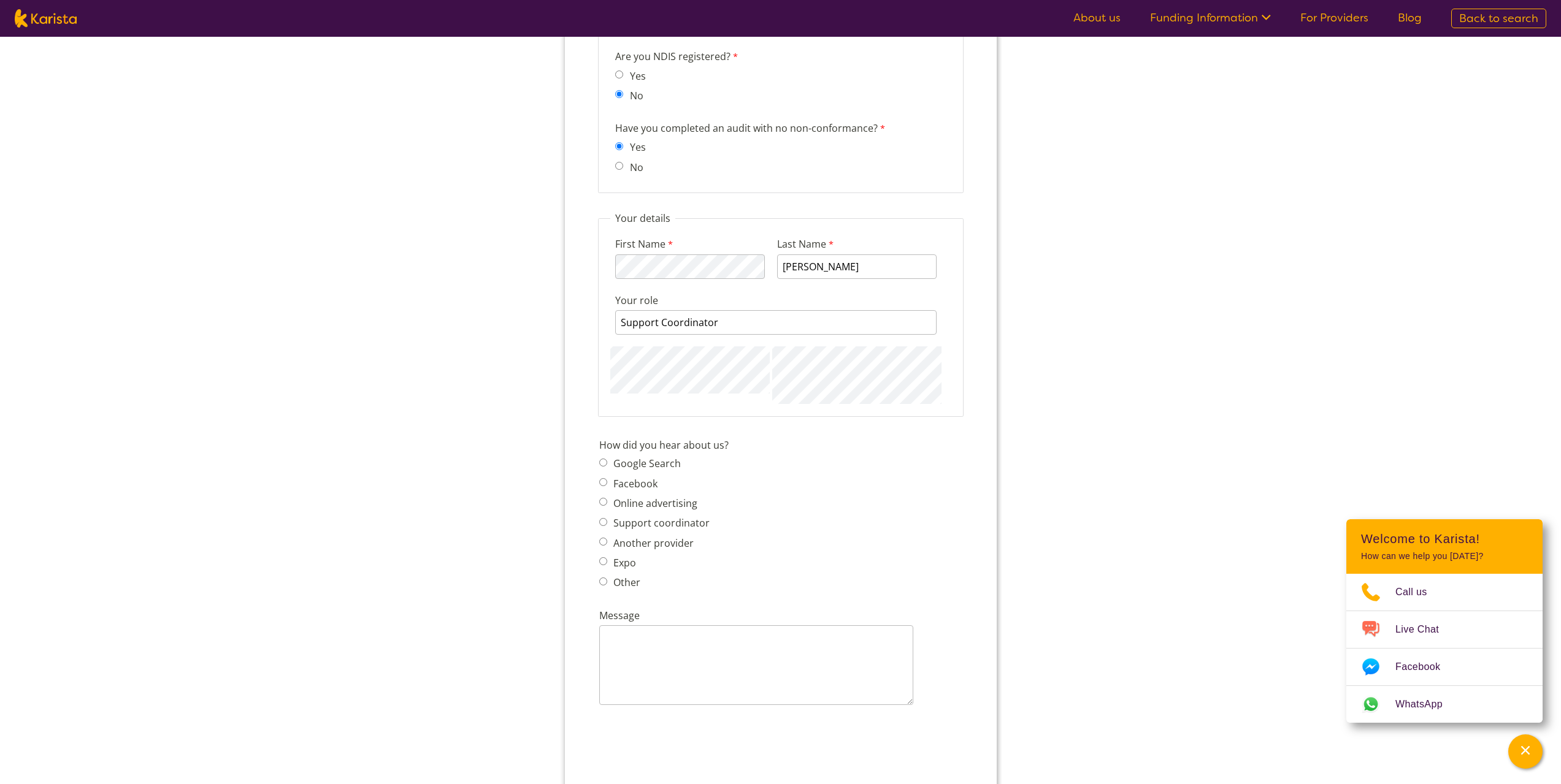
scroll to position [1226, 0]
click at [595, 461] on div "How did you hear about us? Google Search Facebook Online advertising Support co…" at bounding box center [780, 514] width 373 height 161
click at [599, 453] on input "Google Search" at bounding box center [602, 451] width 8 height 8
radio input "true"
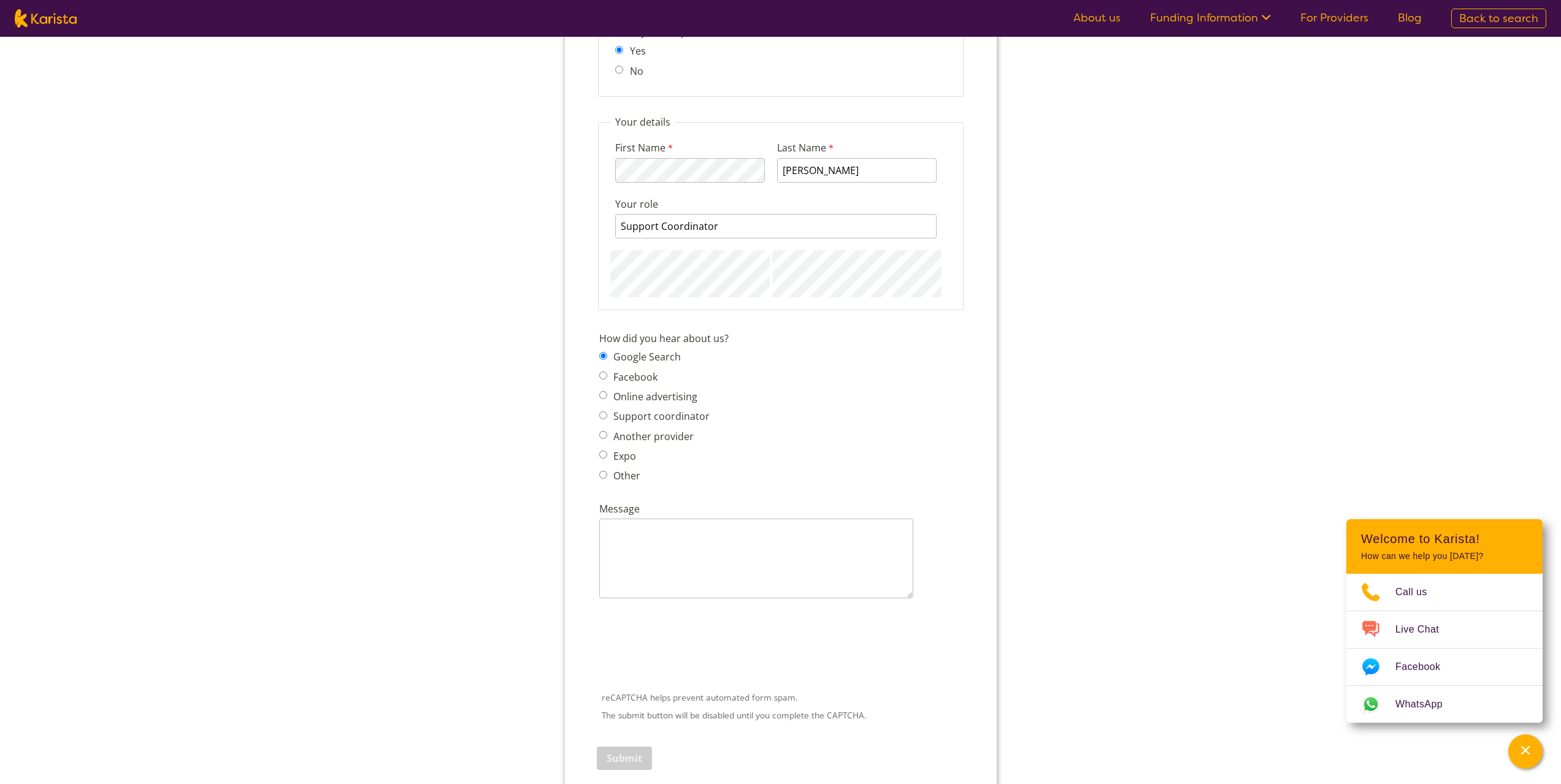
scroll to position [1472, 0]
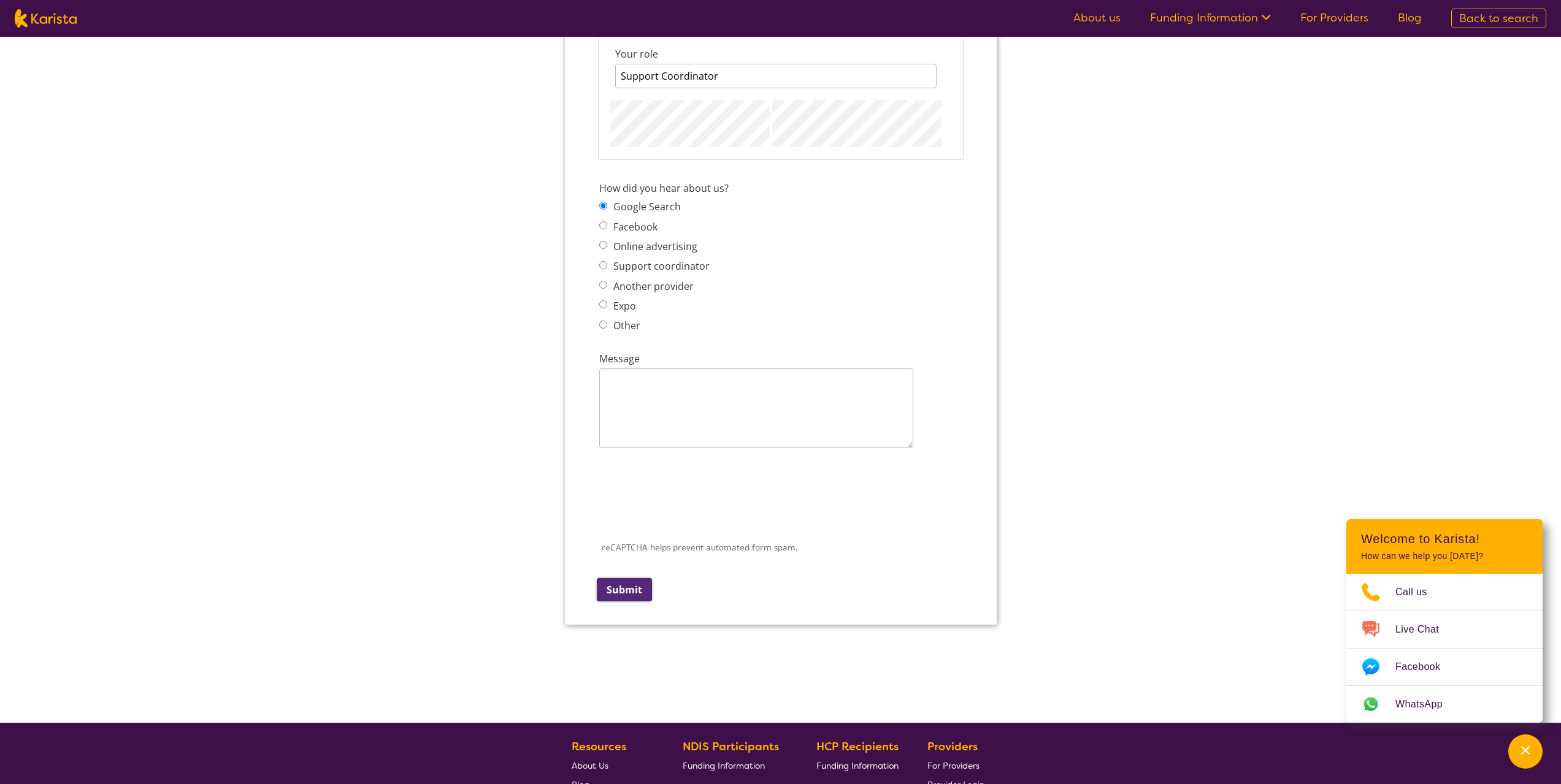
click at [621, 583] on input "Submit" at bounding box center [623, 590] width 55 height 23
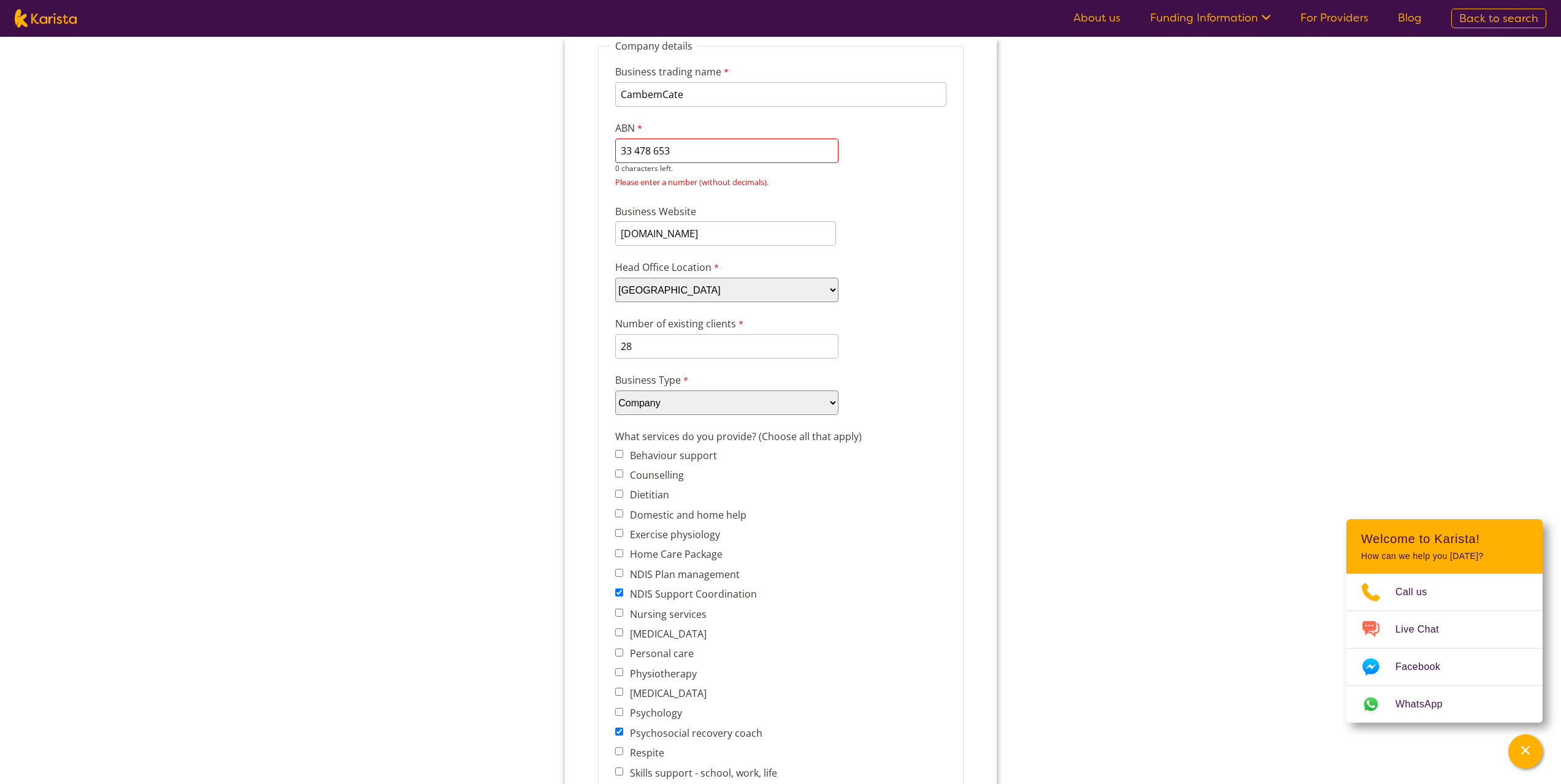
scroll to position [124, 0]
drag, startPoint x: 690, startPoint y: 152, endPoint x: 778, endPoint y: 149, distance: 88.1
click at [778, 149] on input "33 478 653" at bounding box center [726, 152] width 223 height 25
click at [635, 150] on input "33 478 653" at bounding box center [726, 152] width 223 height 25
click at [650, 150] on input "33478 653" at bounding box center [726, 152] width 223 height 25
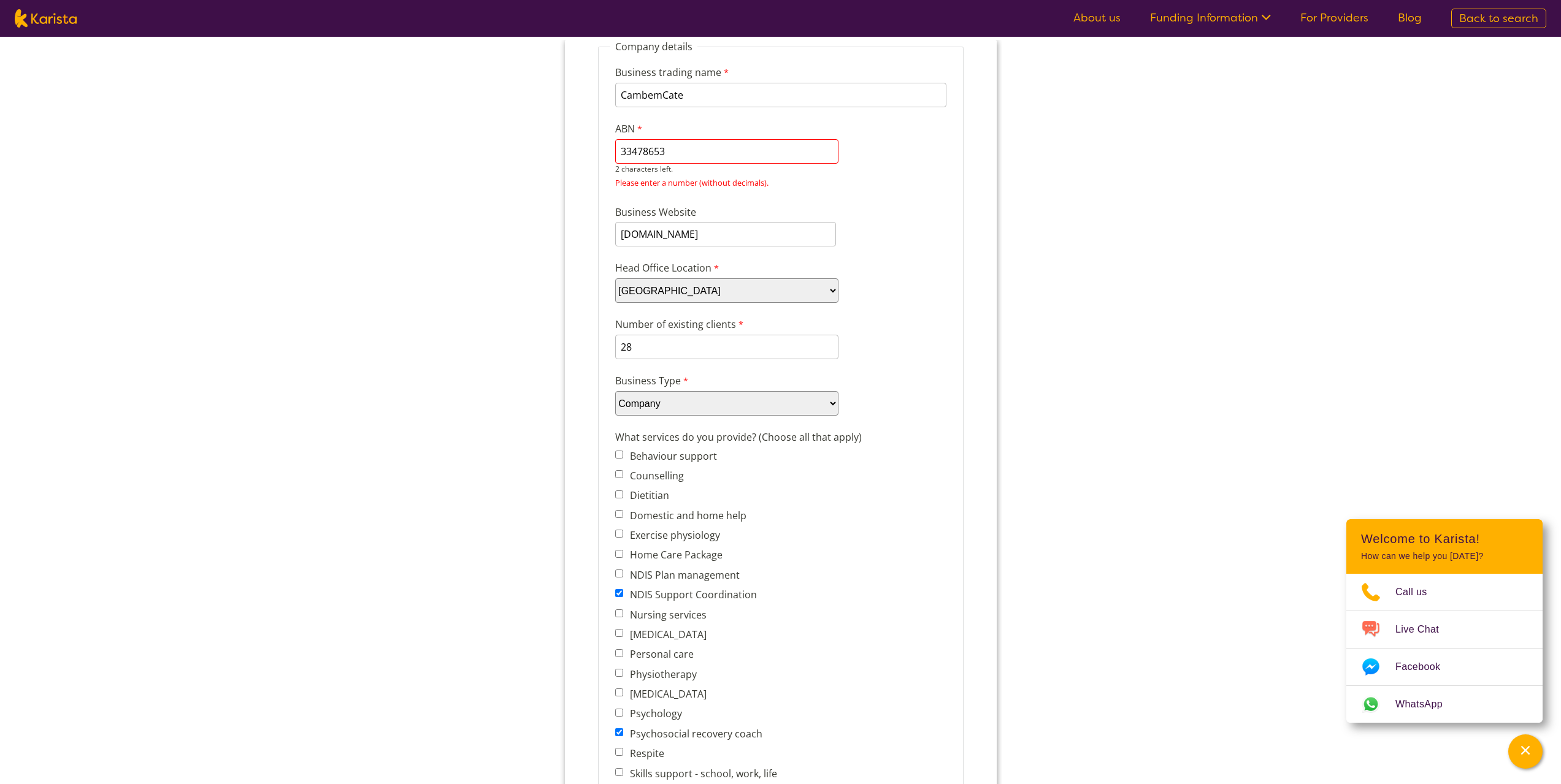
click at [704, 152] on input "33478653" at bounding box center [726, 152] width 223 height 25
type input "33478653894"
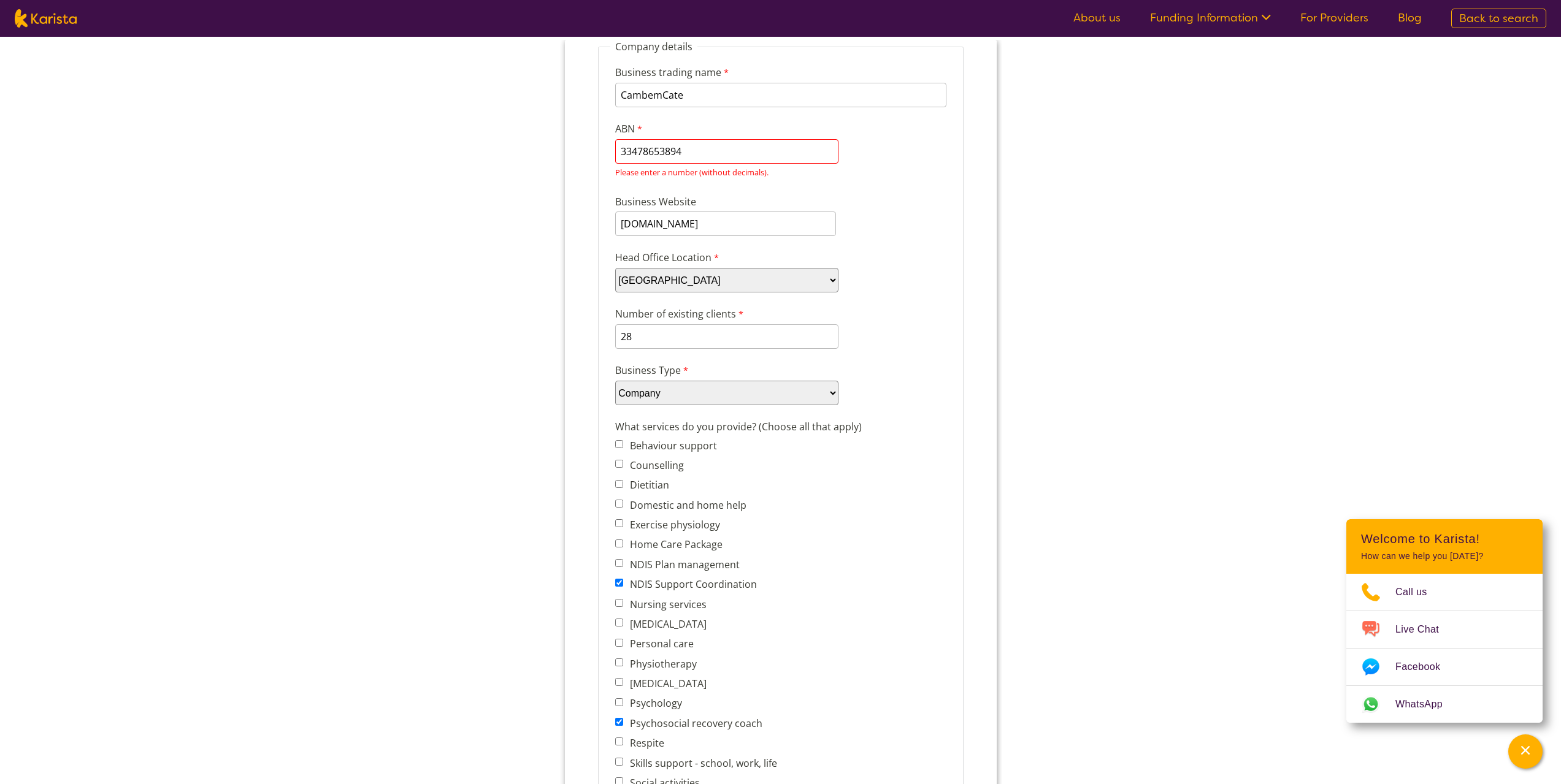
click at [949, 314] on fieldset "Company details Business trading name CambemCate 245 characters left. ABN 33478…" at bounding box center [780, 666] width 365 height 1253
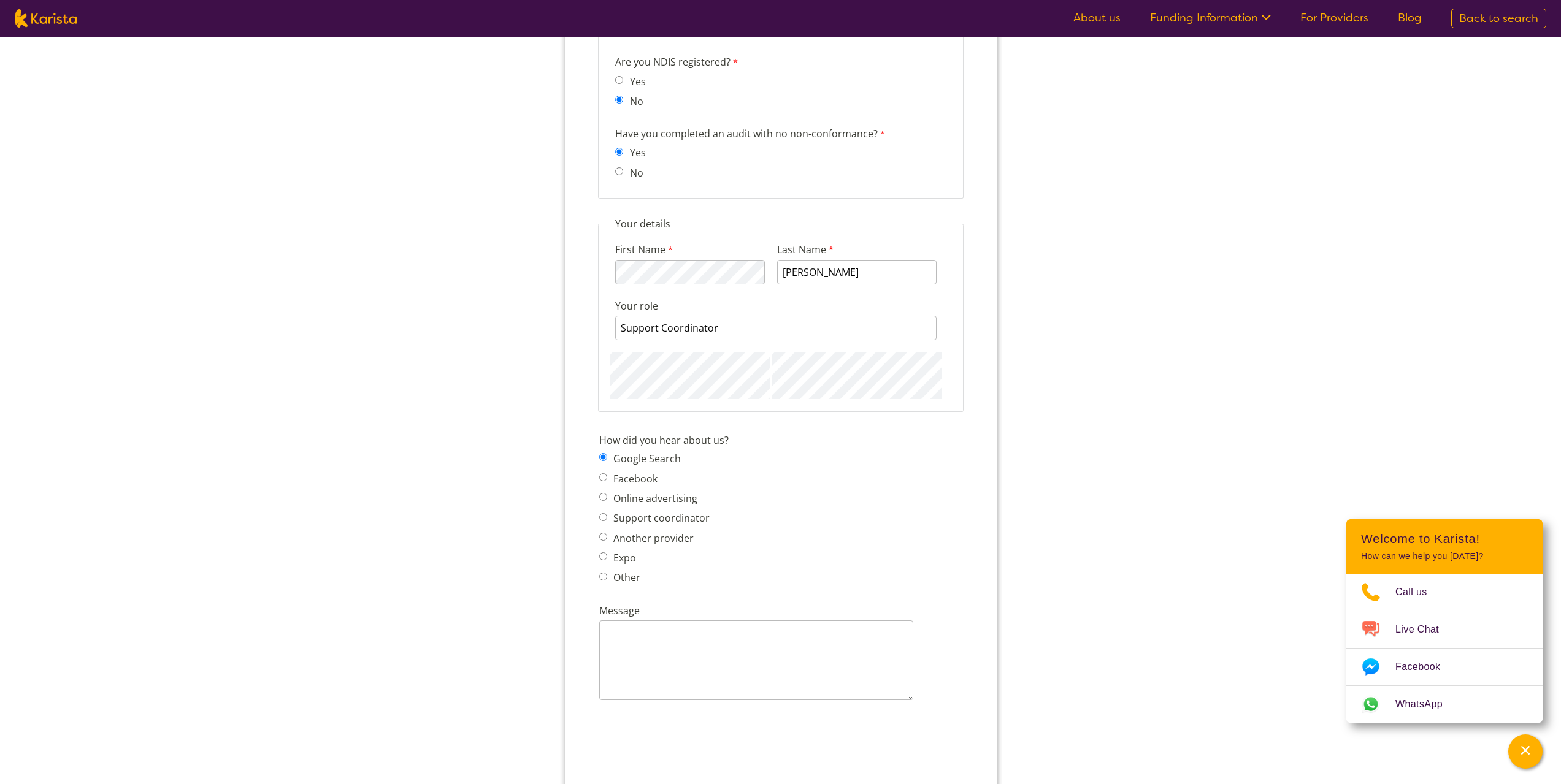
scroll to position [1349, 0]
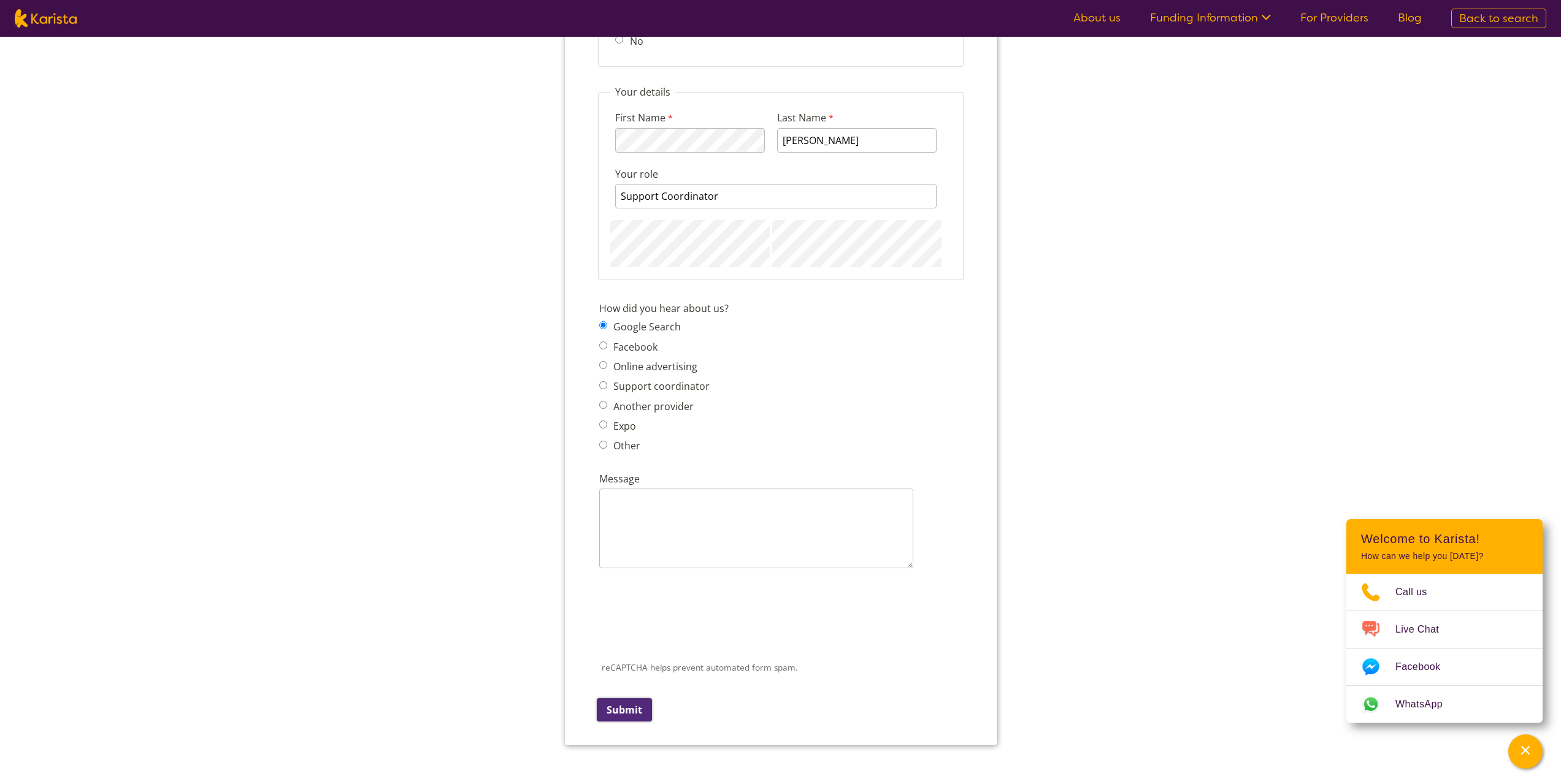
click at [627, 705] on input "Submit" at bounding box center [623, 710] width 55 height 23
